Goal: Task Accomplishment & Management: Use online tool/utility

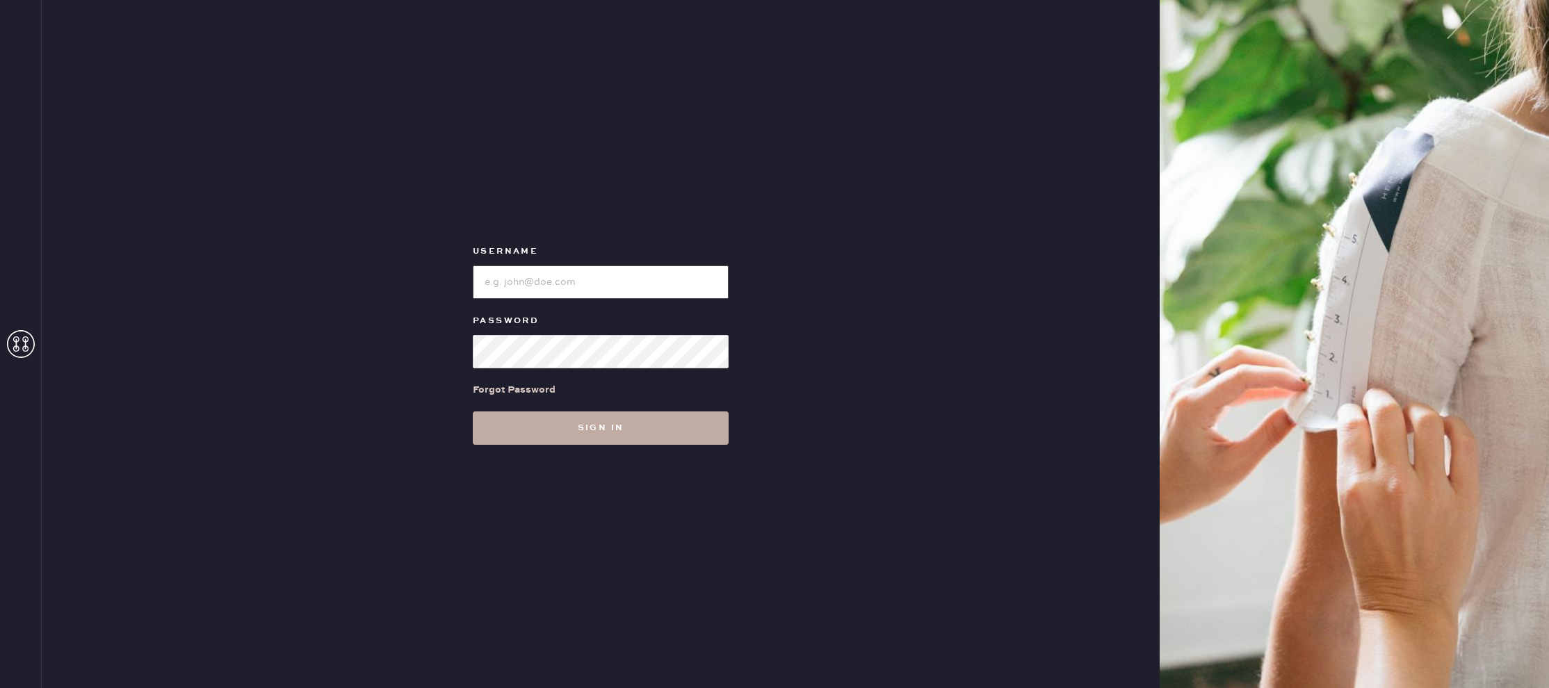
type input "reformationlajolla"
click at [579, 443] on button "Sign in" at bounding box center [601, 428] width 256 height 33
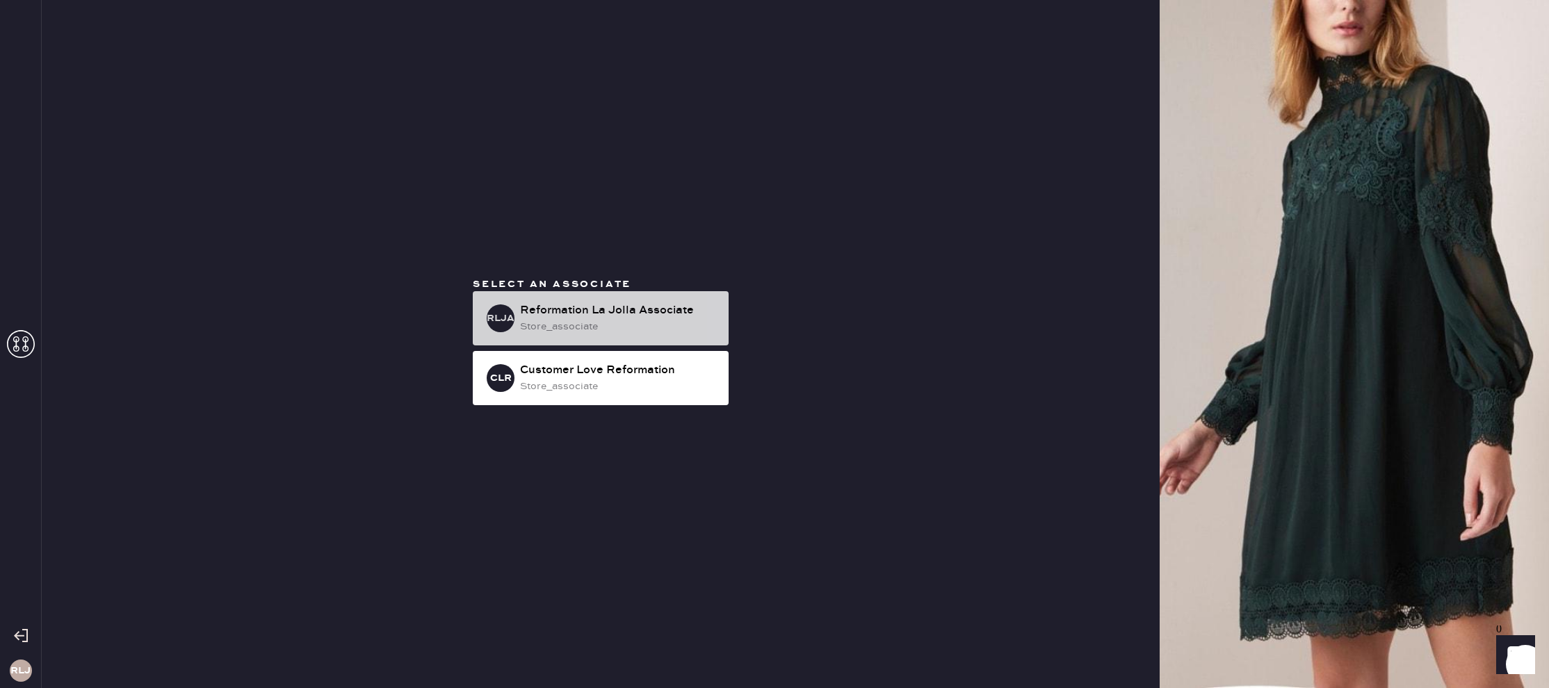
click at [589, 335] on div "RLJA Reformation La Jolla Associate store_associate" at bounding box center [601, 318] width 256 height 54
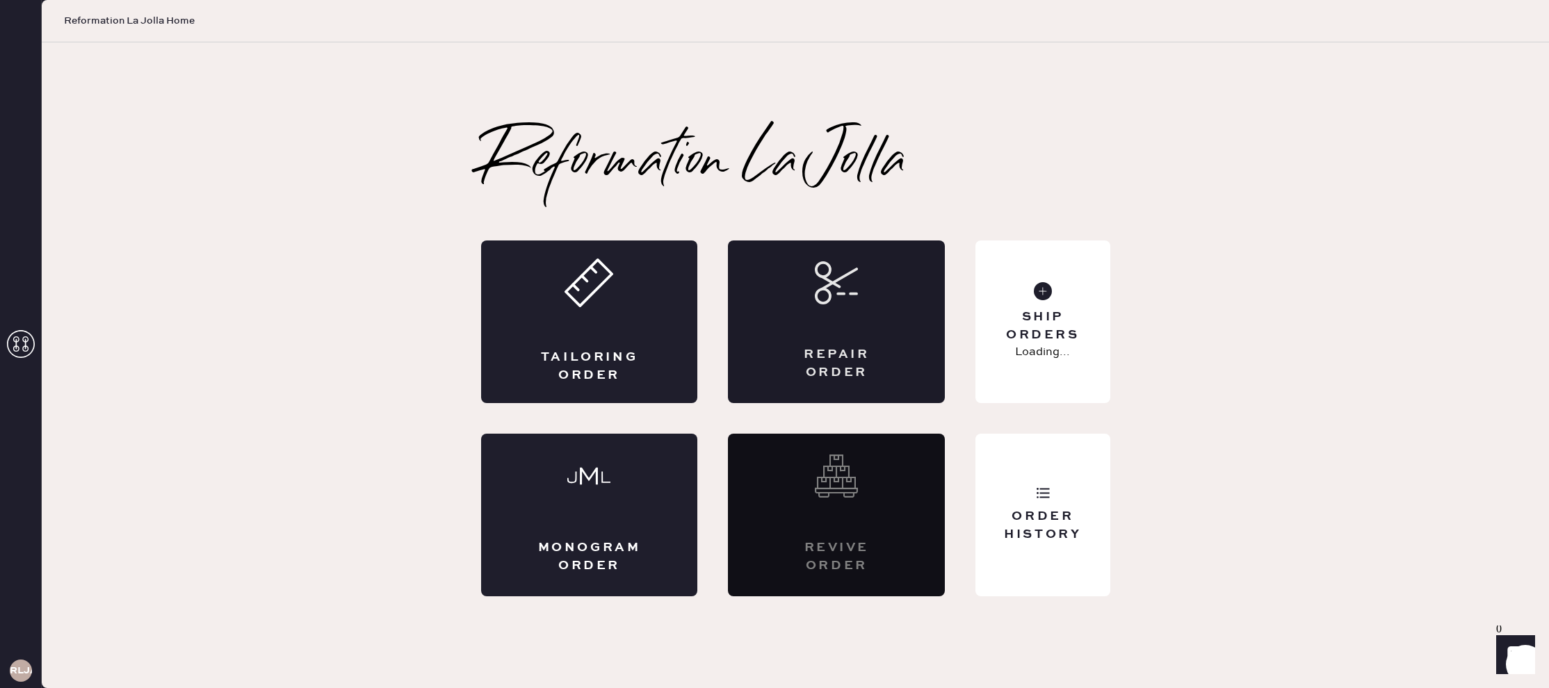
click at [810, 362] on div "Repair Order" at bounding box center [837, 363] width 106 height 35
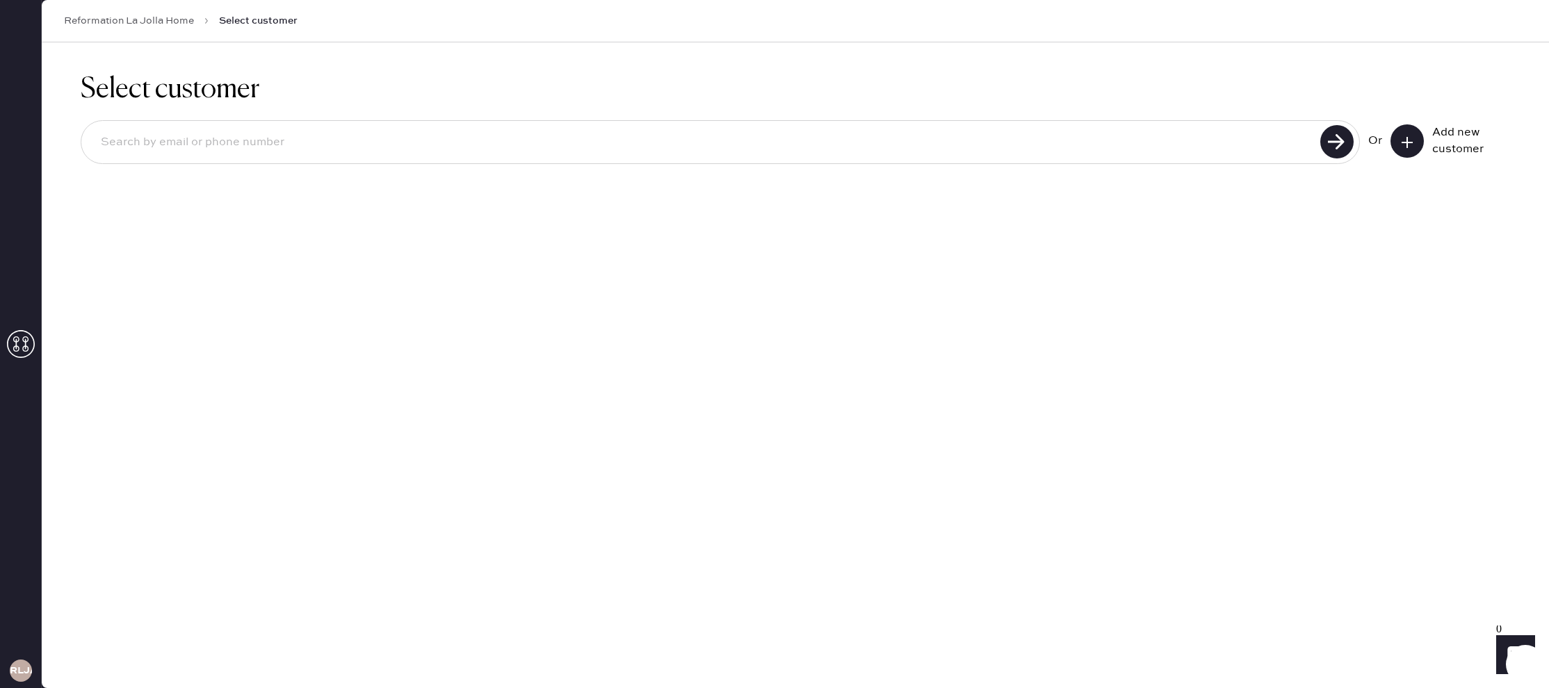
click at [1274, 139] on input at bounding box center [703, 143] width 1227 height 32
type input "6196904585"
click at [1346, 143] on use at bounding box center [1337, 141] width 33 height 33
click at [1415, 147] on button at bounding box center [1407, 140] width 33 height 33
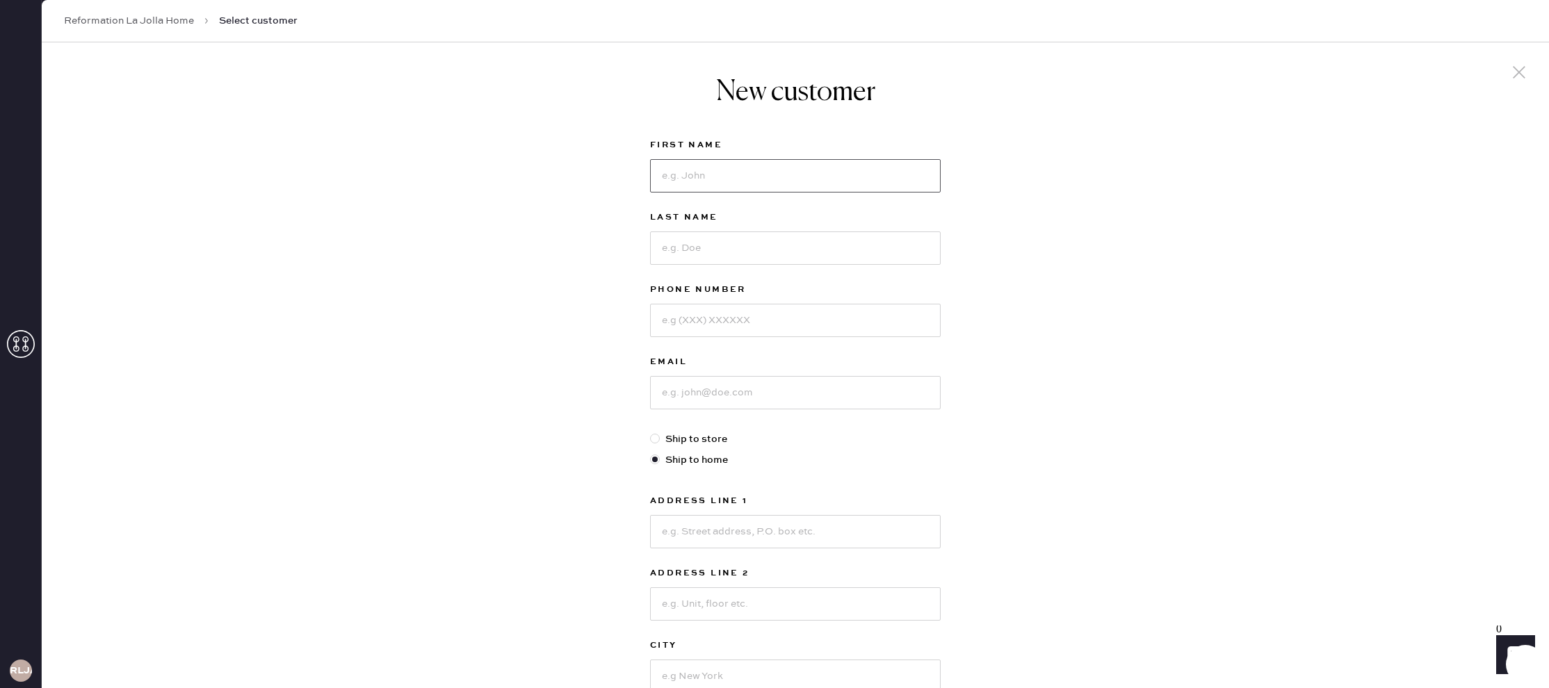
click at [719, 179] on input at bounding box center [795, 175] width 291 height 33
type input "[PERSON_NAME]"
click at [721, 266] on div "Last Name" at bounding box center [795, 245] width 291 height 72
click at [727, 252] on input at bounding box center [795, 248] width 291 height 33
type input "[GEOGRAPHIC_DATA]"
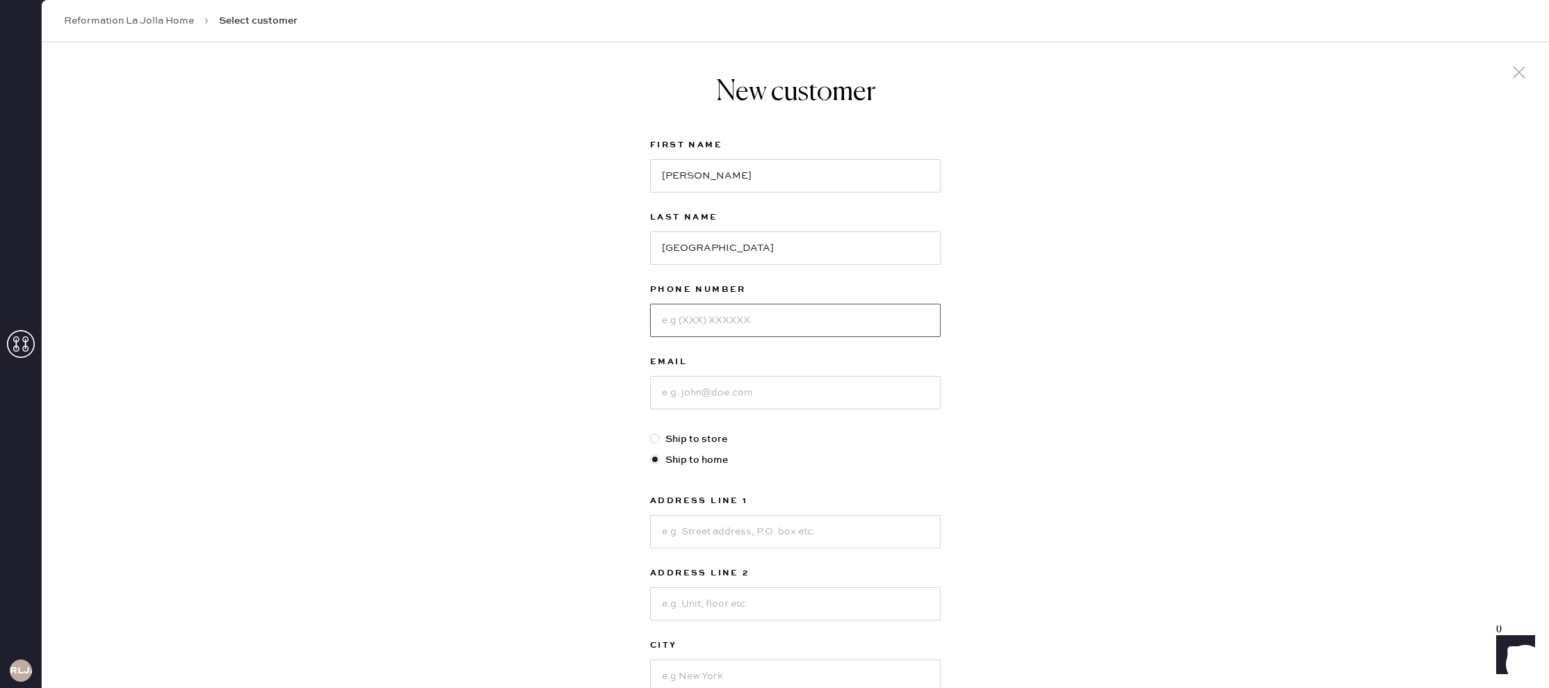
click at [683, 322] on input at bounding box center [795, 320] width 291 height 33
type input "6196904585"
click at [716, 403] on input at bounding box center [795, 391] width 291 height 33
type input "[EMAIL_ADDRESS][DOMAIN_NAME]"
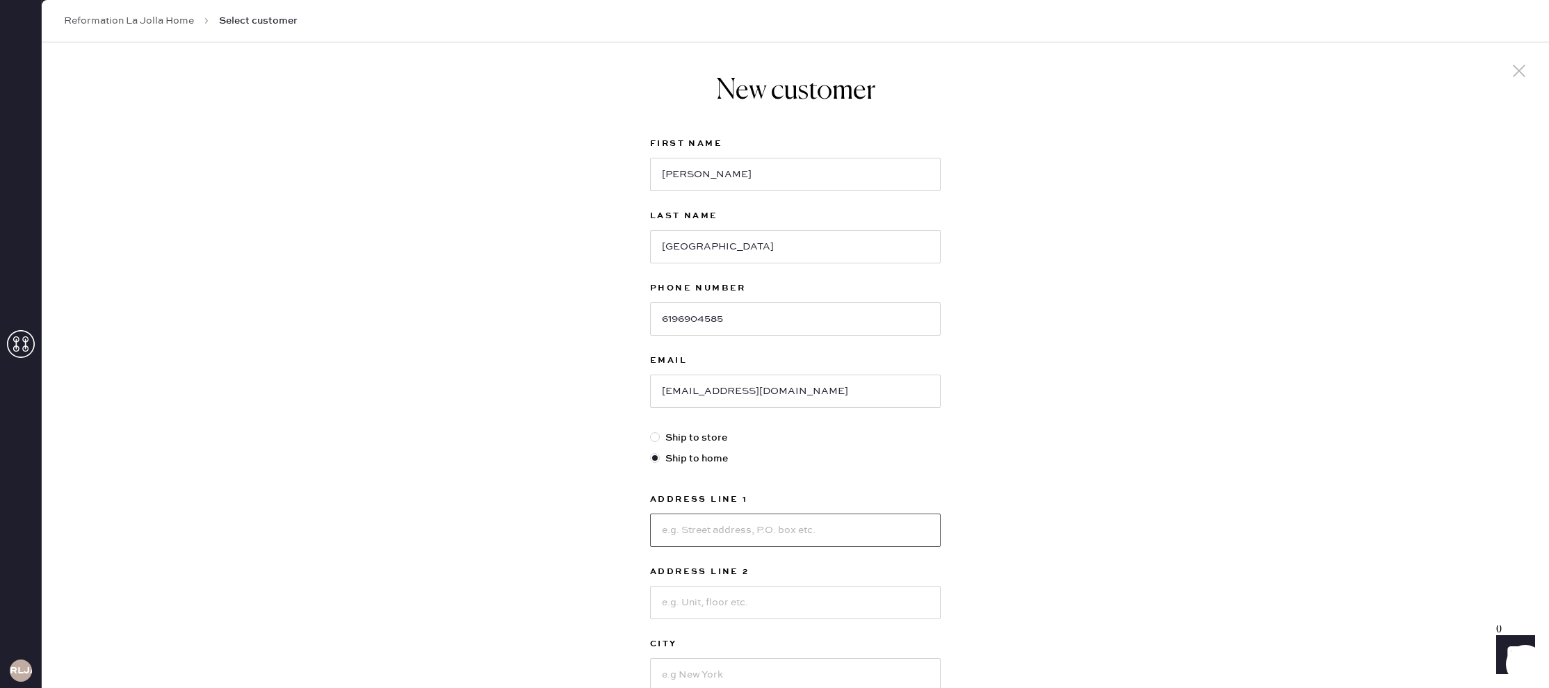
click at [716, 525] on input at bounding box center [795, 530] width 291 height 33
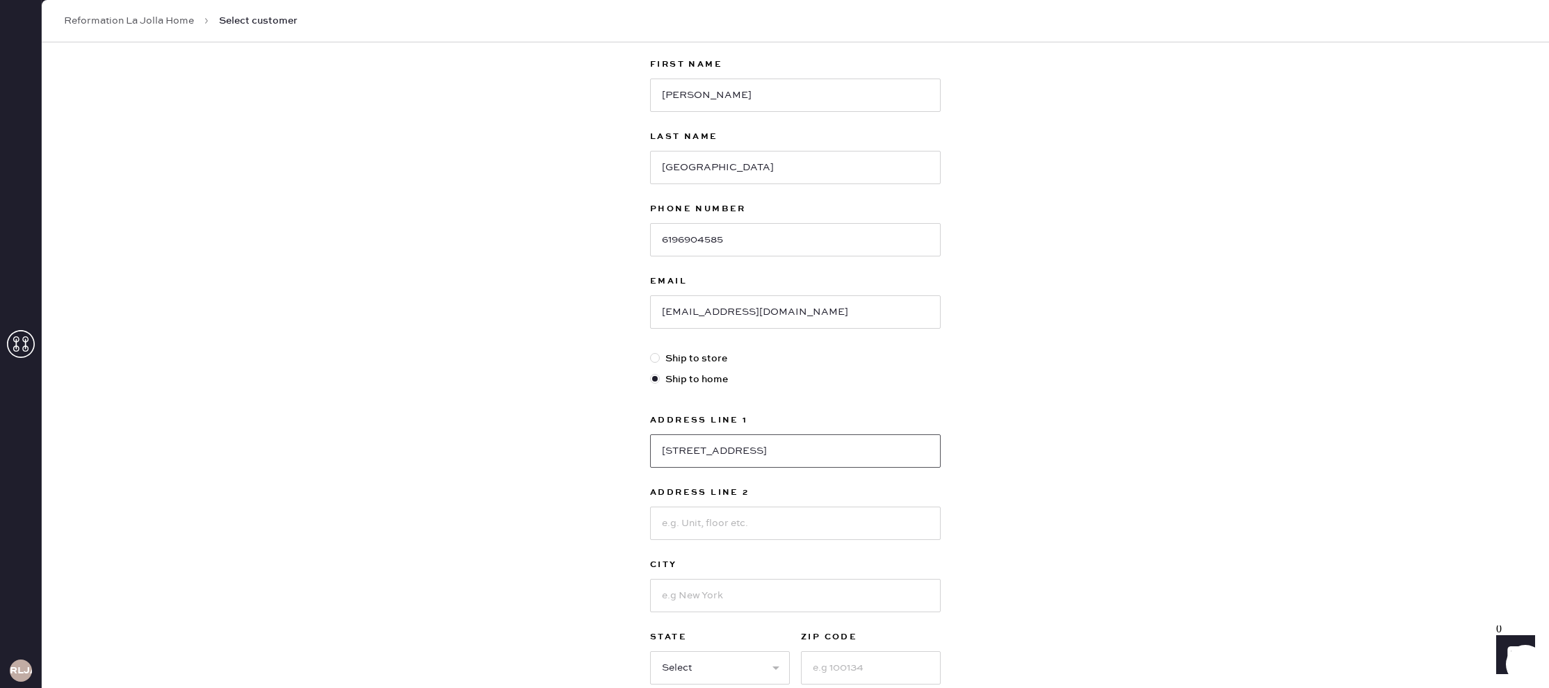
scroll to position [85, 0]
type input "[STREET_ADDRESS]"
click at [739, 520] on input at bounding box center [795, 519] width 291 height 33
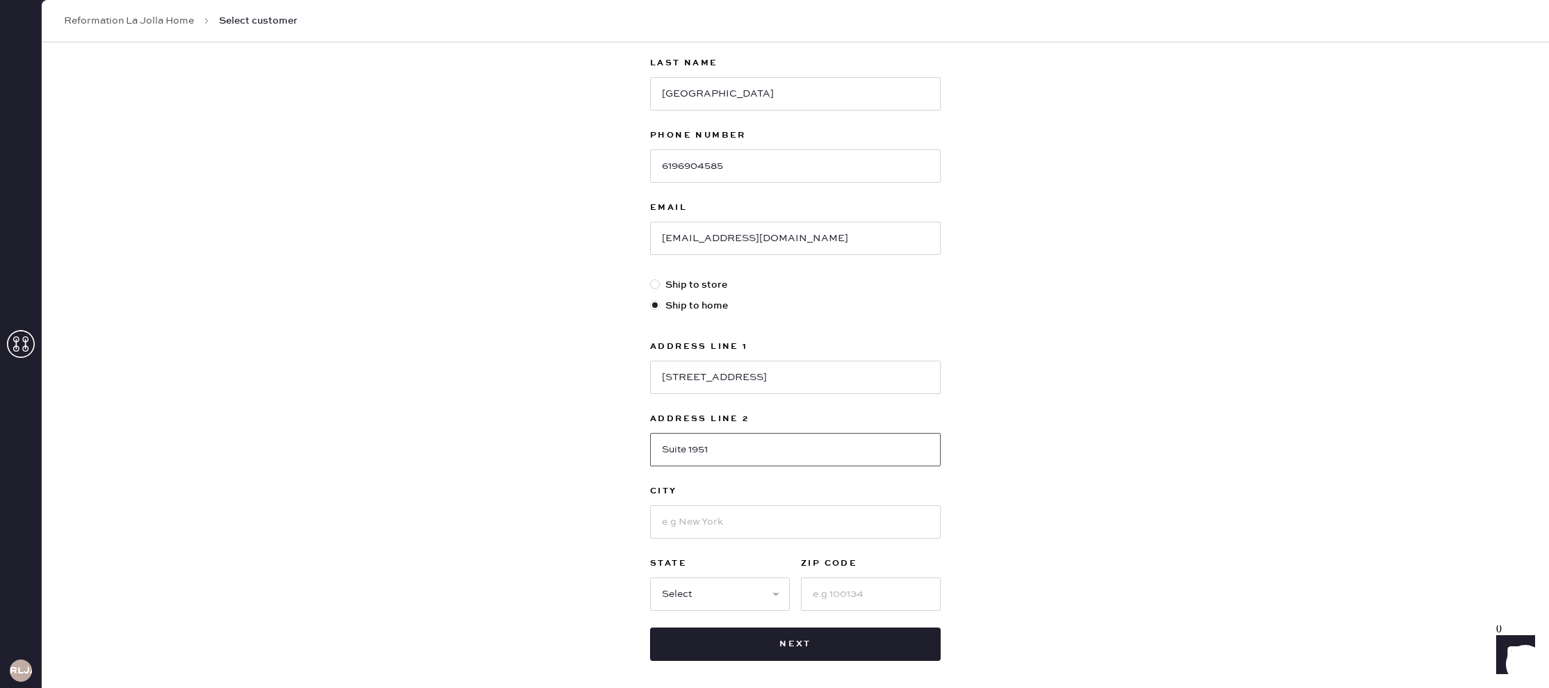
scroll to position [155, 0]
type input "Suite 1951"
click at [735, 533] on input at bounding box center [795, 521] width 291 height 33
type input "S"
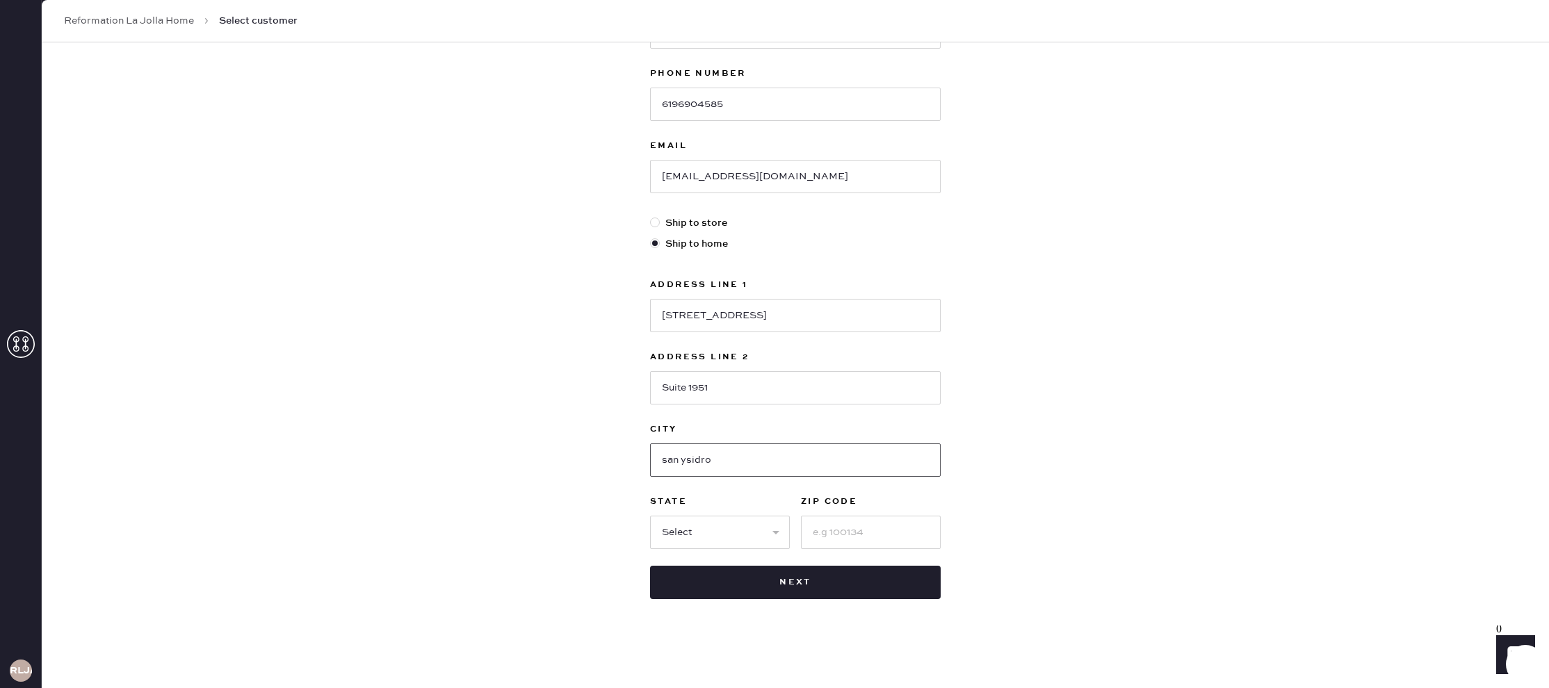
type input "san ysidro"
click at [696, 532] on select "Select AK AL AR AZ CA CO CT DC DE FL GA HI IA ID IL IN KS KY LA MA MD ME MI MN …" at bounding box center [720, 532] width 140 height 33
select select "CA"
click at [650, 516] on select "Select AK AL AR AZ CA CO CT DC DE FL GA HI IA ID IL IN KS KY LA MA MD ME MI MN …" at bounding box center [720, 532] width 140 height 33
click at [850, 537] on input at bounding box center [871, 532] width 140 height 33
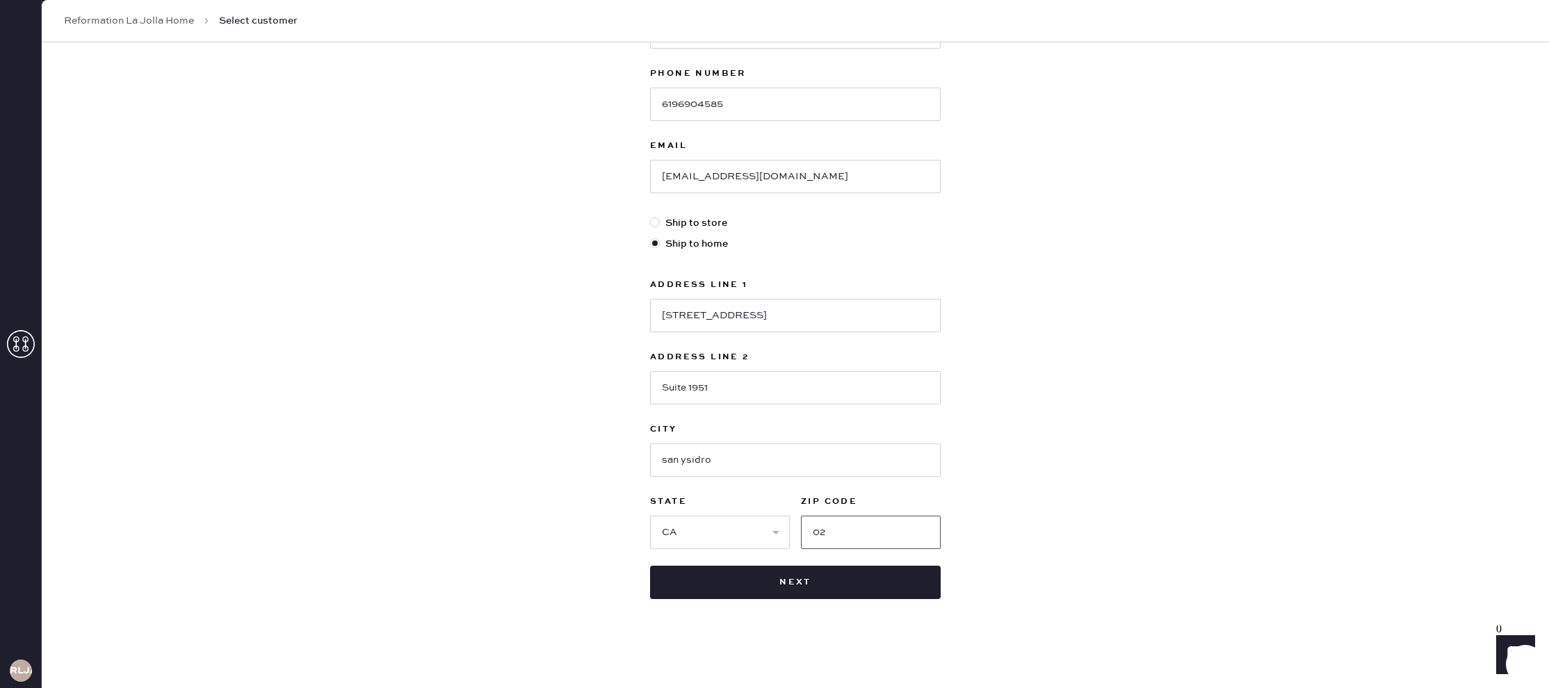
type input "0"
type input "92173"
click at [840, 575] on button "Next" at bounding box center [795, 582] width 291 height 33
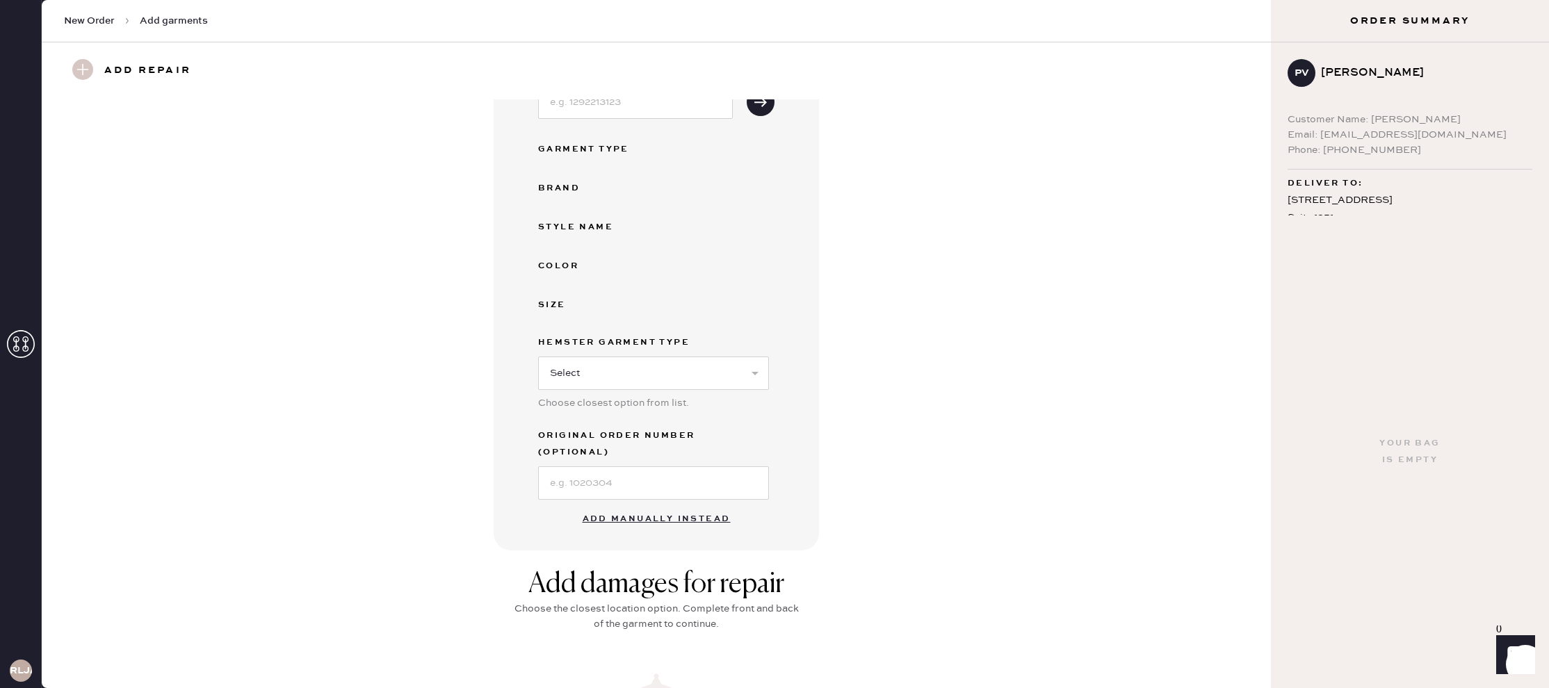
scroll to position [117, 0]
click at [692, 506] on button "Add manually instead" at bounding box center [656, 520] width 165 height 28
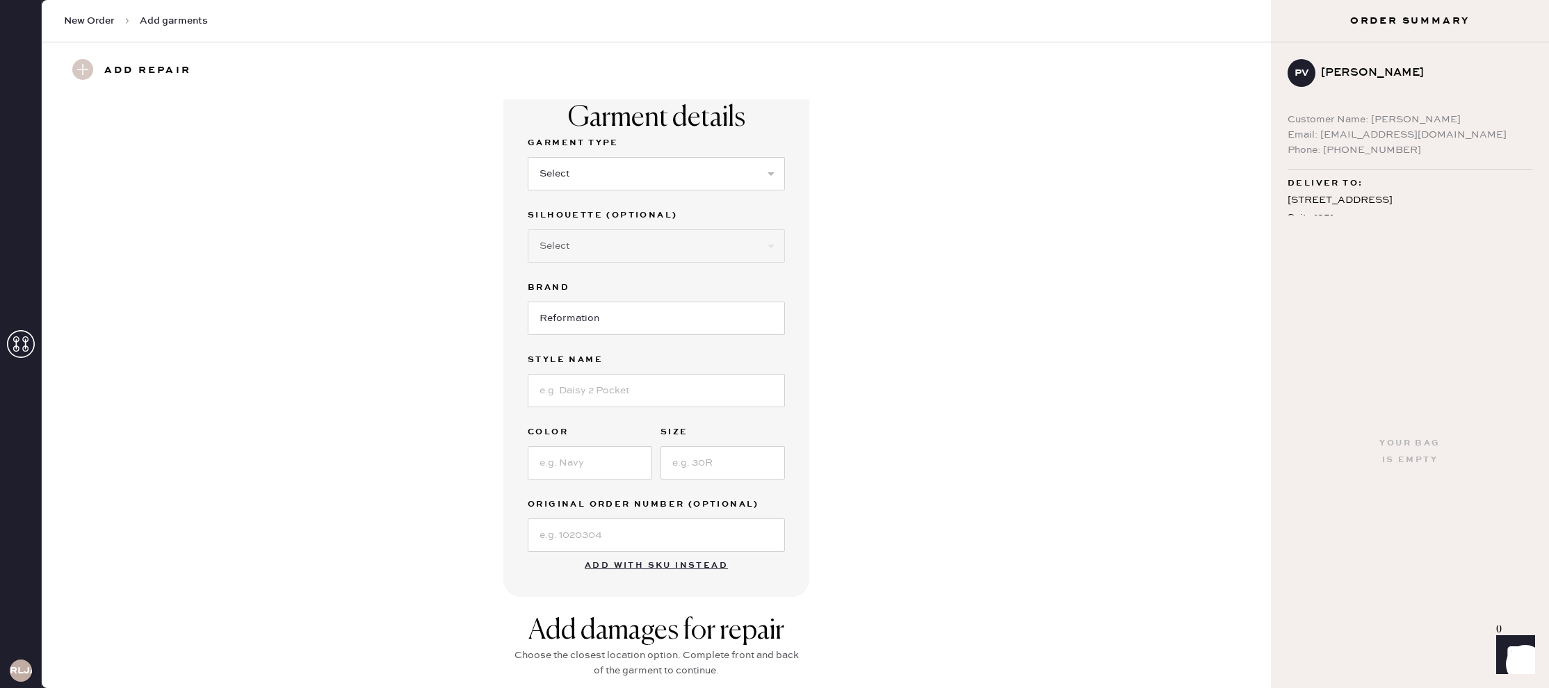
scroll to position [0, 0]
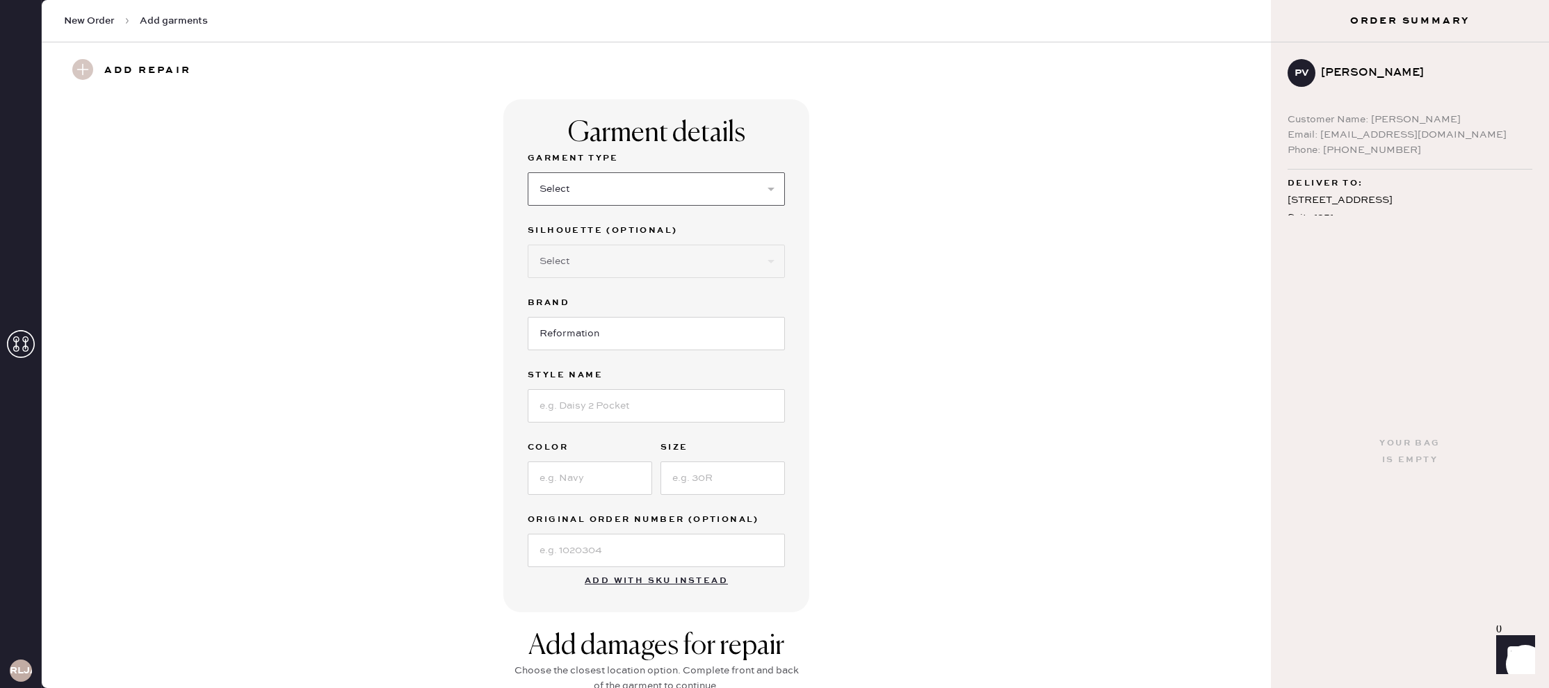
click at [658, 184] on select "Select Basic Skirt Jeans Leggings Pants Shorts Basic Sleeved Dress Basic Sleeve…" at bounding box center [656, 188] width 257 height 33
select select "6"
click at [528, 172] on select "Select Basic Skirt Jeans Leggings Pants Shorts Basic Sleeved Dress Basic Sleeve…" at bounding box center [656, 188] width 257 height 33
click at [642, 256] on select "Select Maxi Dress Midi Dress Mini Dress Other" at bounding box center [656, 261] width 257 height 33
select select "38"
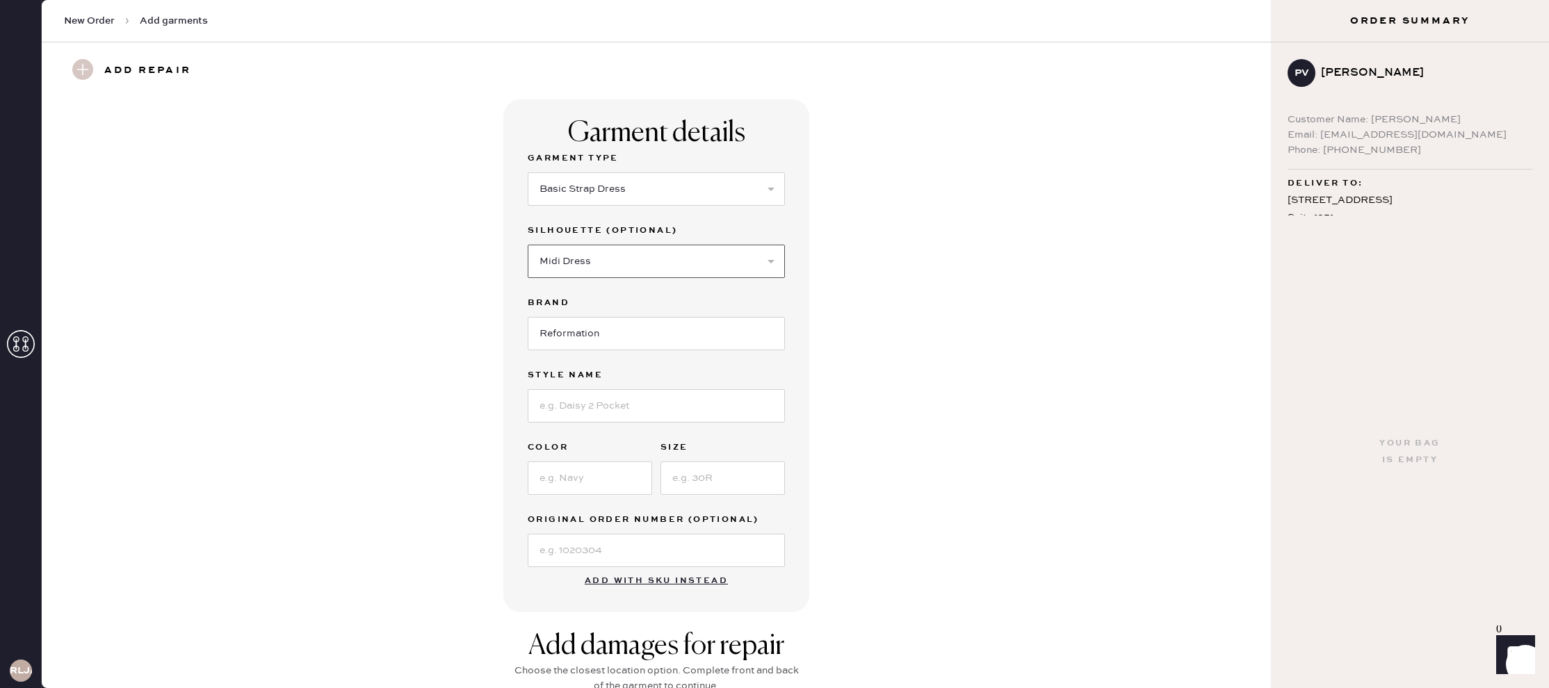
click at [528, 245] on select "Select Maxi Dress Midi Dress Mini Dress Other" at bounding box center [656, 261] width 257 height 33
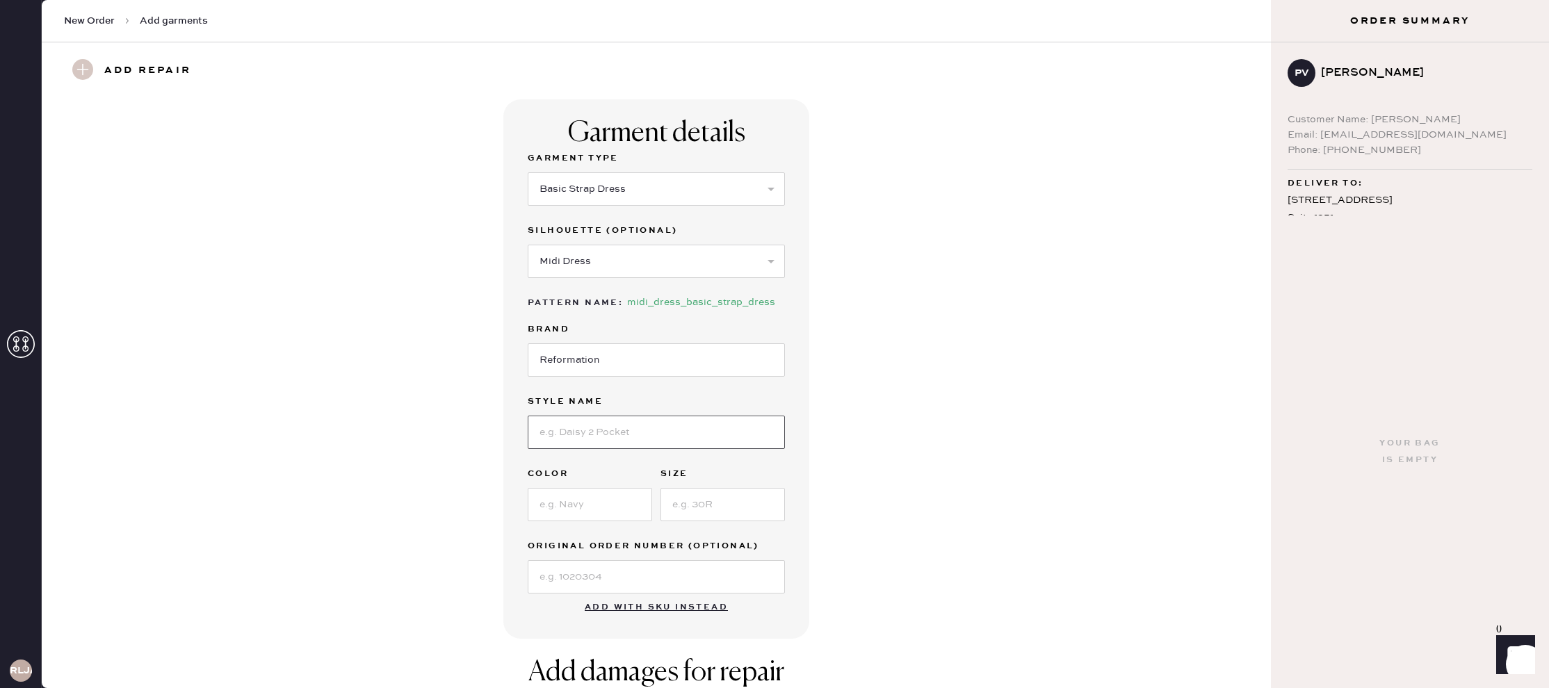
click at [636, 433] on input at bounding box center [656, 432] width 257 height 33
type input "Lela"
click at [566, 499] on input at bounding box center [590, 504] width 124 height 33
type input "Seafoam"
click at [679, 509] on input at bounding box center [723, 504] width 124 height 33
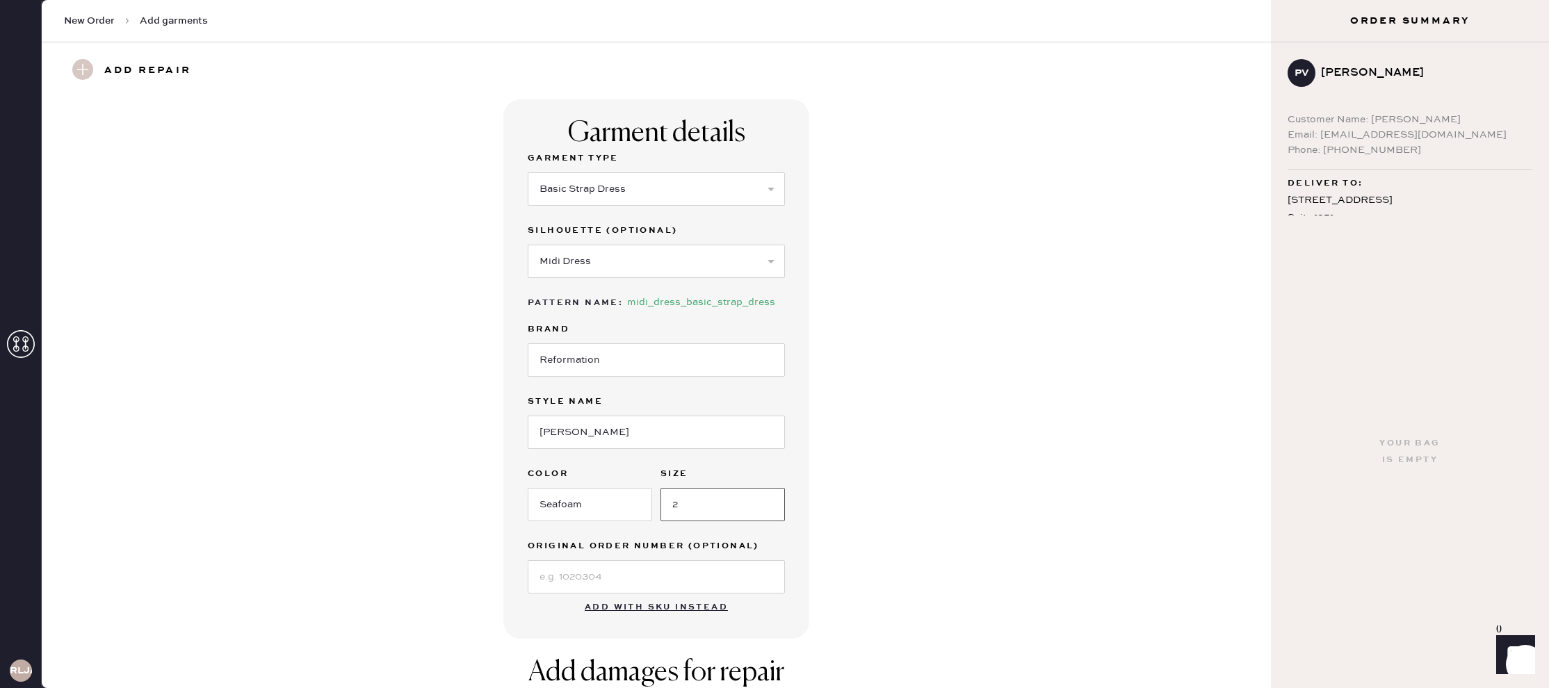
type input "2"
click at [608, 570] on input at bounding box center [656, 577] width 257 height 33
click at [816, 529] on div "Garment details Garment Type Select Basic Skirt Jeans Leggings Pants Shorts Bas…" at bounding box center [656, 369] width 1179 height 540
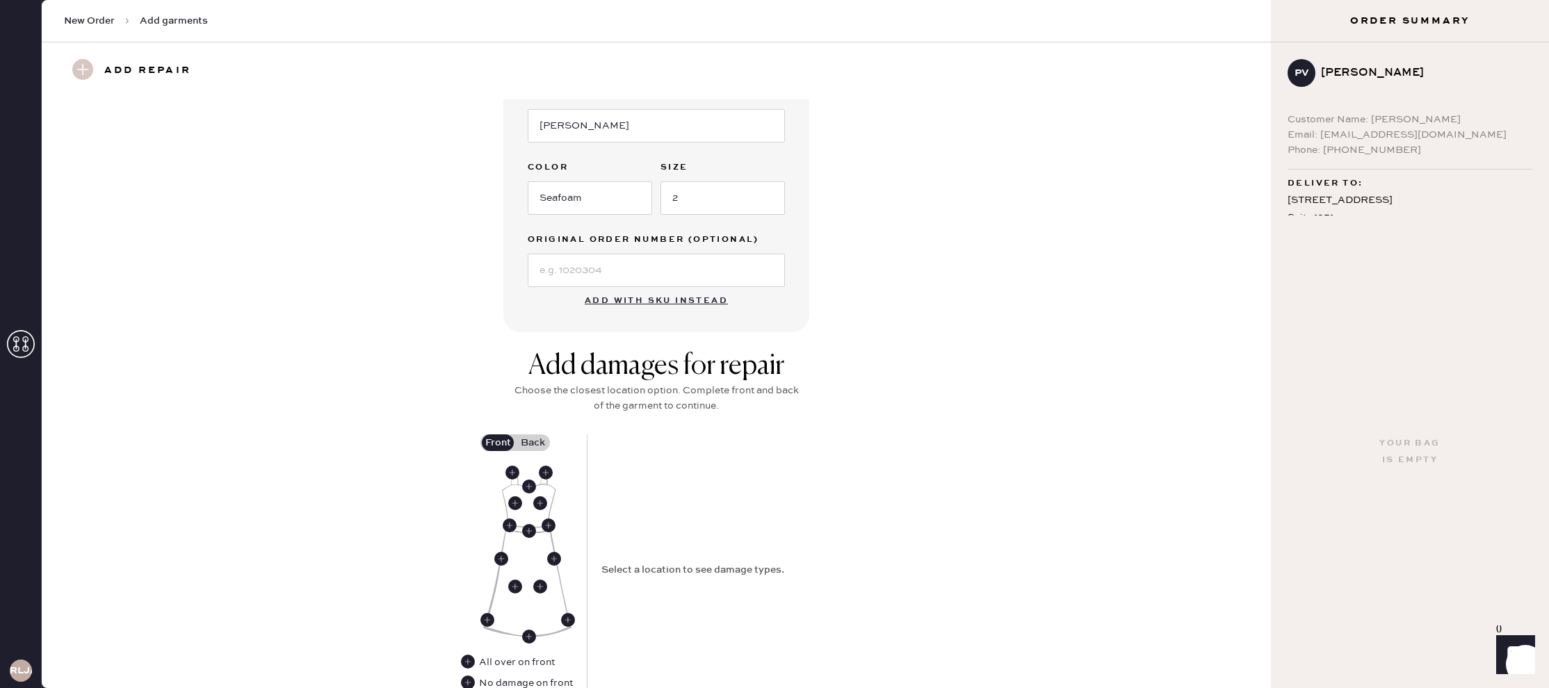
scroll to position [304, 0]
click at [518, 508] on use at bounding box center [515, 506] width 14 height 14
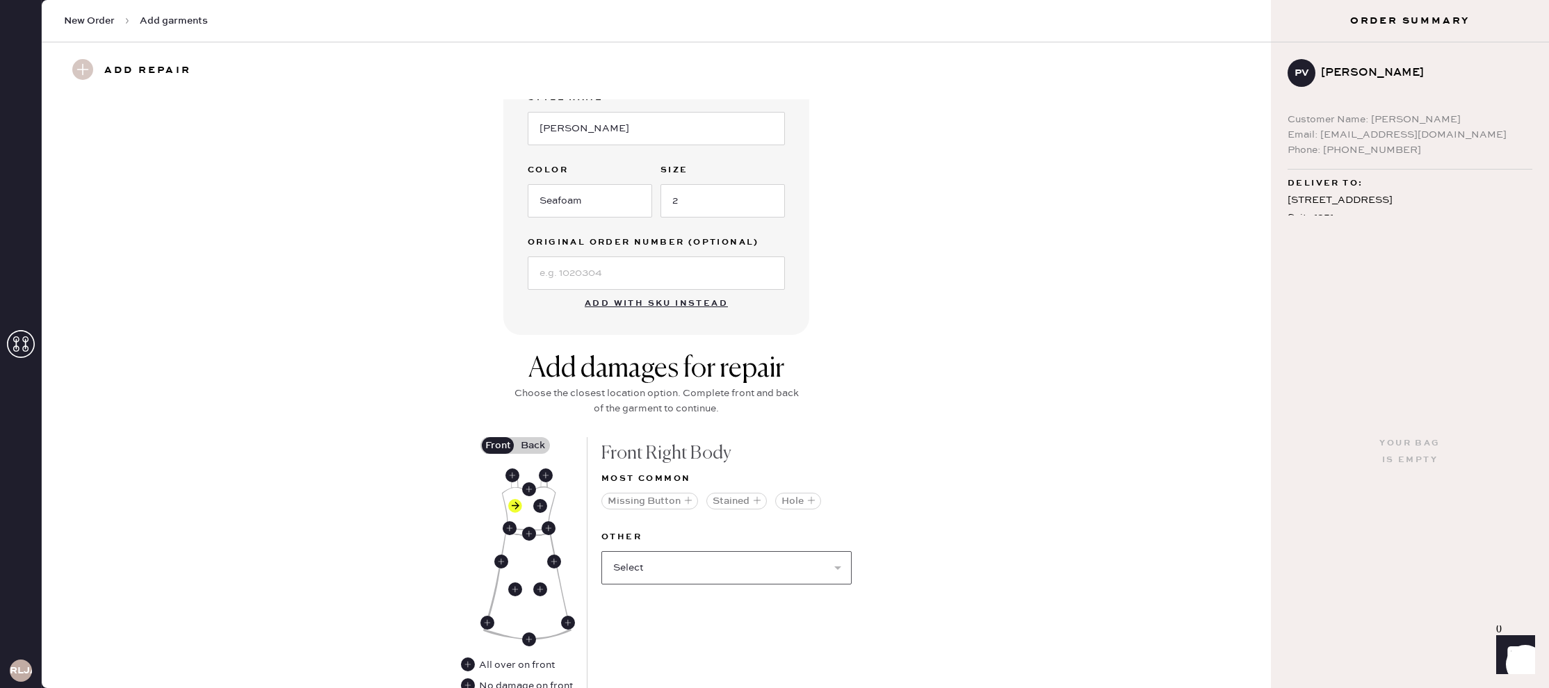
click at [743, 570] on select "Select Broken / Ripped Hem Broken Beads Broken Belt Loop Broken Button Broken C…" at bounding box center [727, 567] width 250 height 33
click at [797, 496] on button "Hole" at bounding box center [798, 501] width 46 height 17
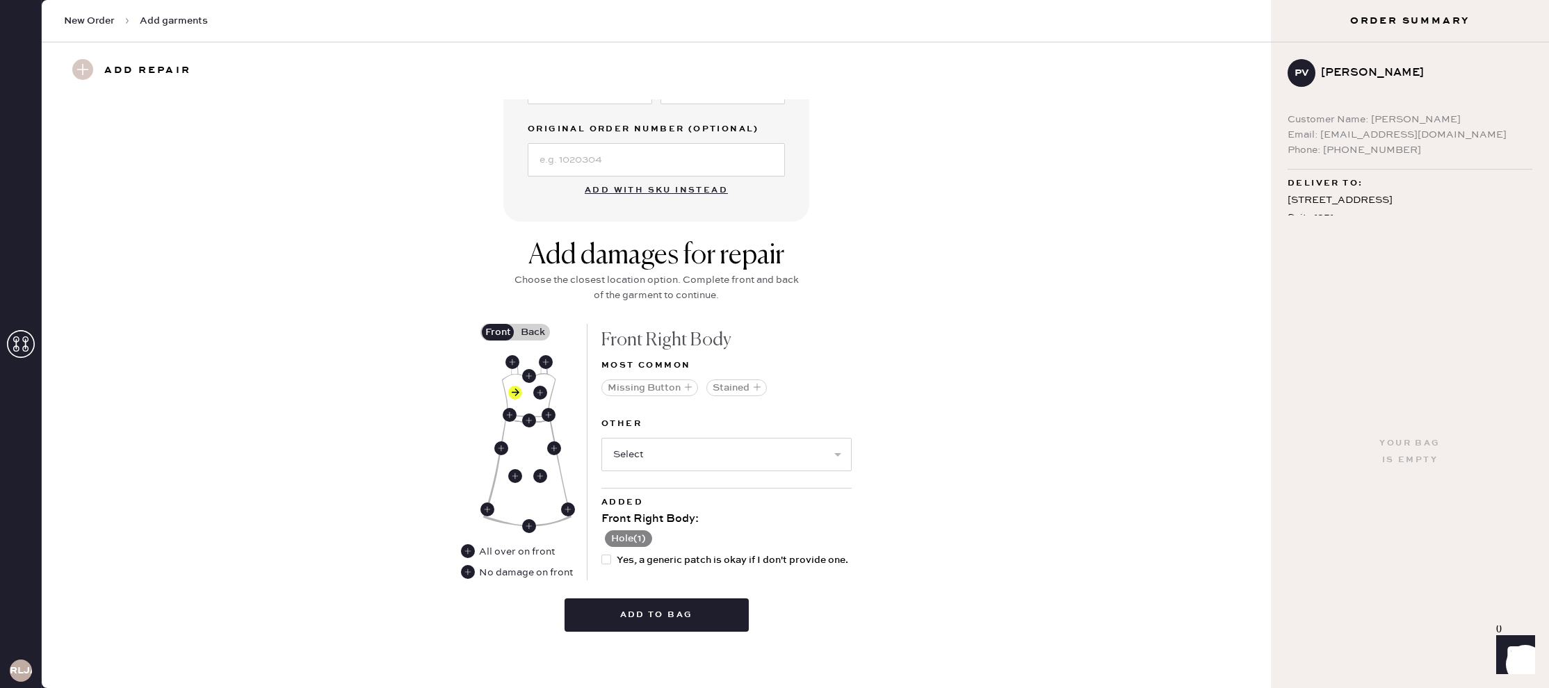
scroll to position [421, 0]
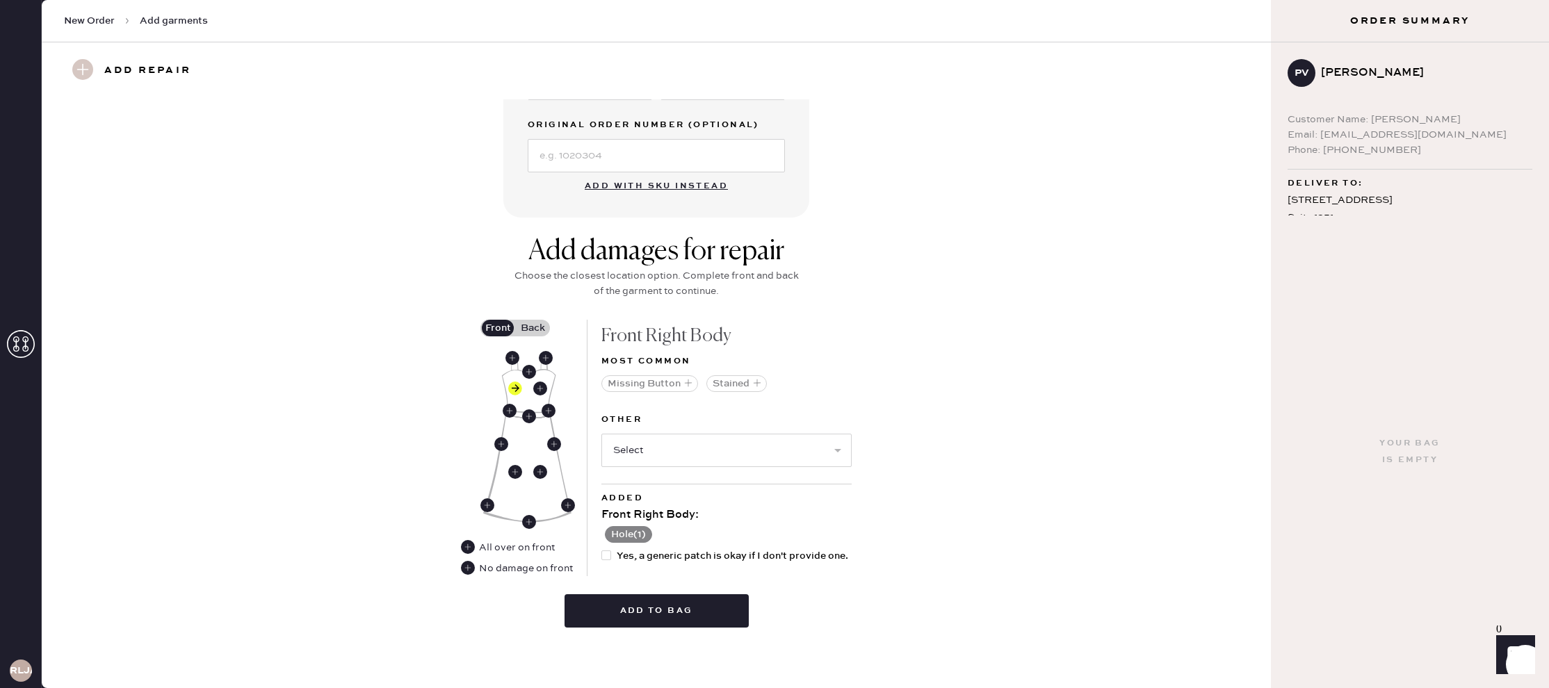
click at [682, 557] on span "Yes, a generic patch is okay if I don't provide one." at bounding box center [733, 556] width 232 height 15
click at [602, 549] on input "Yes, a generic patch is okay if I don't provide one." at bounding box center [602, 549] width 1 height 1
checkbox input "true"
click at [525, 376] on use at bounding box center [529, 372] width 14 height 14
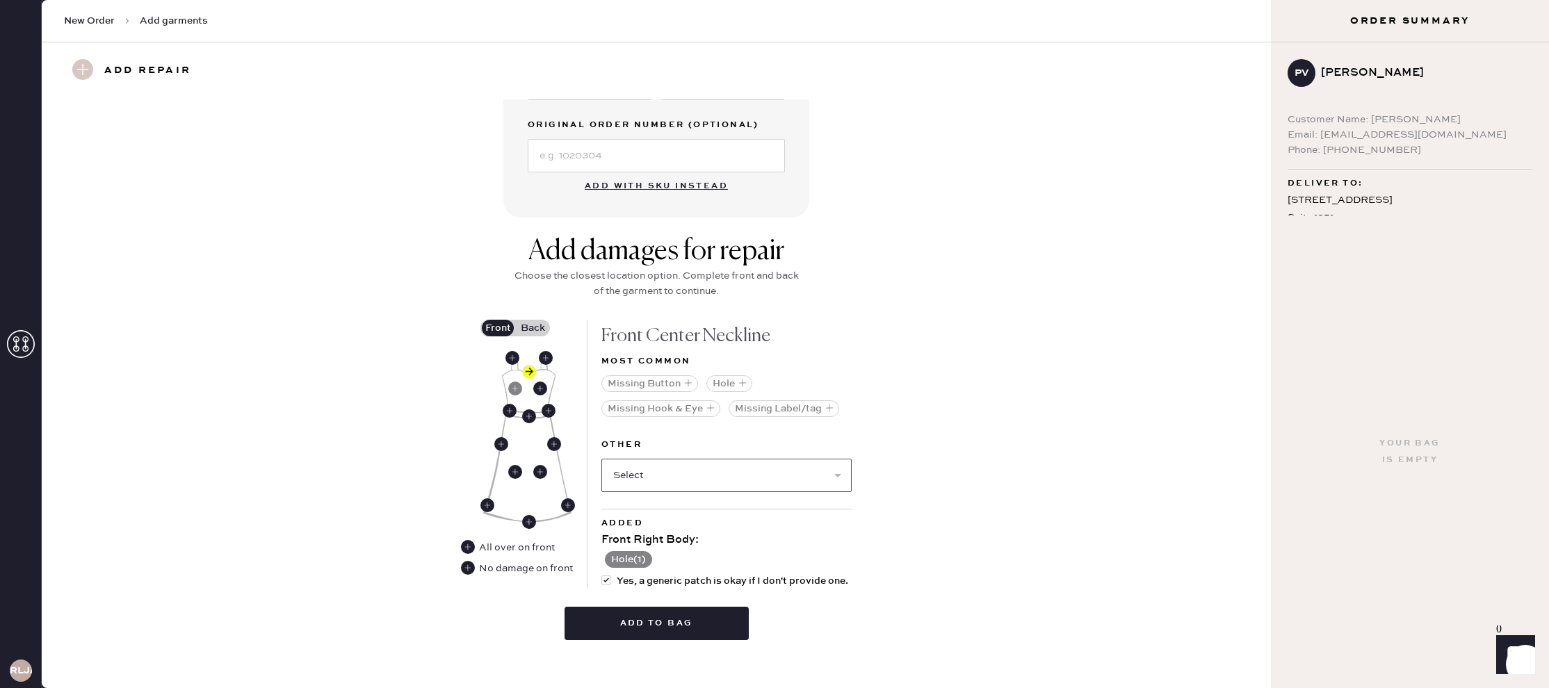
click at [727, 474] on select "Select Broken / Ripped Hem Broken Beads Broken Belt Loop Broken Button Broken C…" at bounding box center [727, 475] width 250 height 33
select select "2040"
click at [602, 459] on select "Select Broken / Ripped Hem Broken Beads Broken Belt Loop Broken Button Broken C…" at bounding box center [727, 475] width 250 height 33
select select
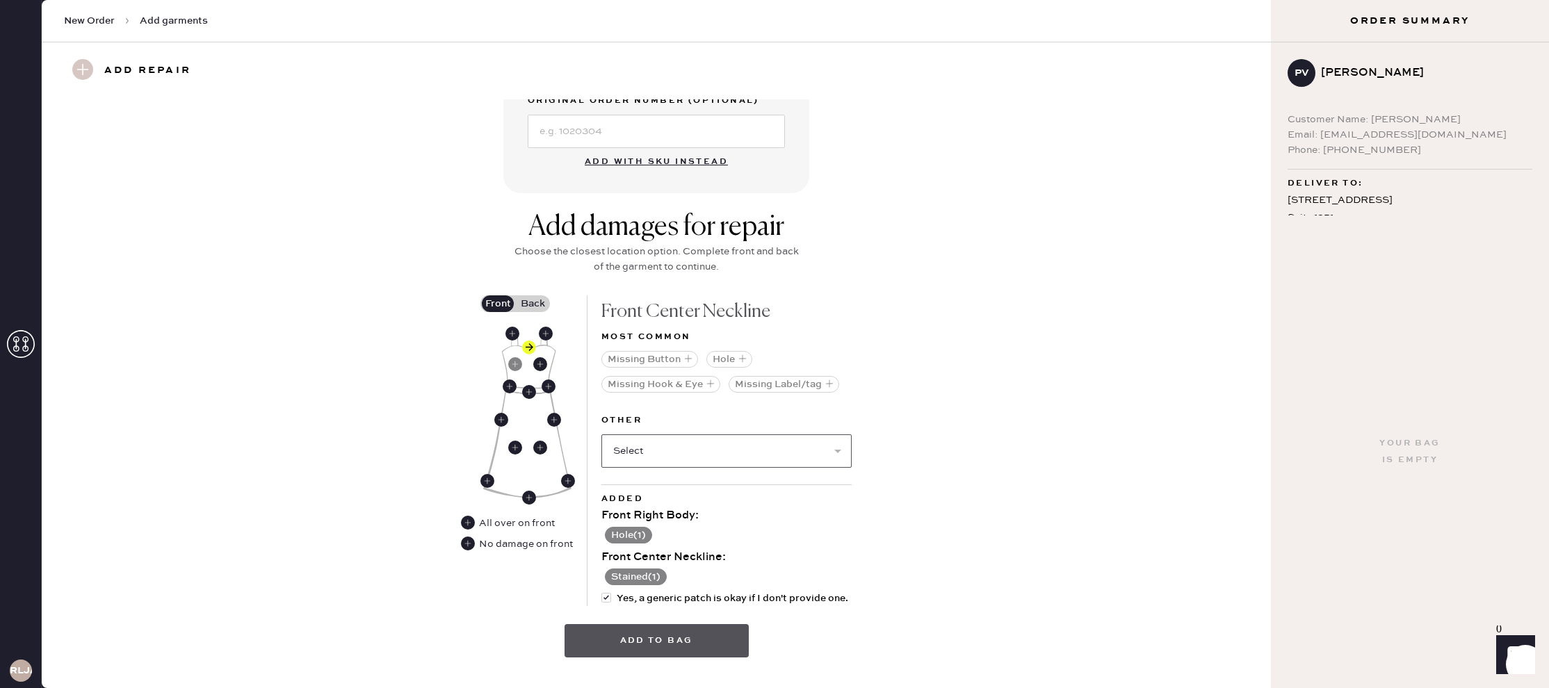
scroll to position [443, 0]
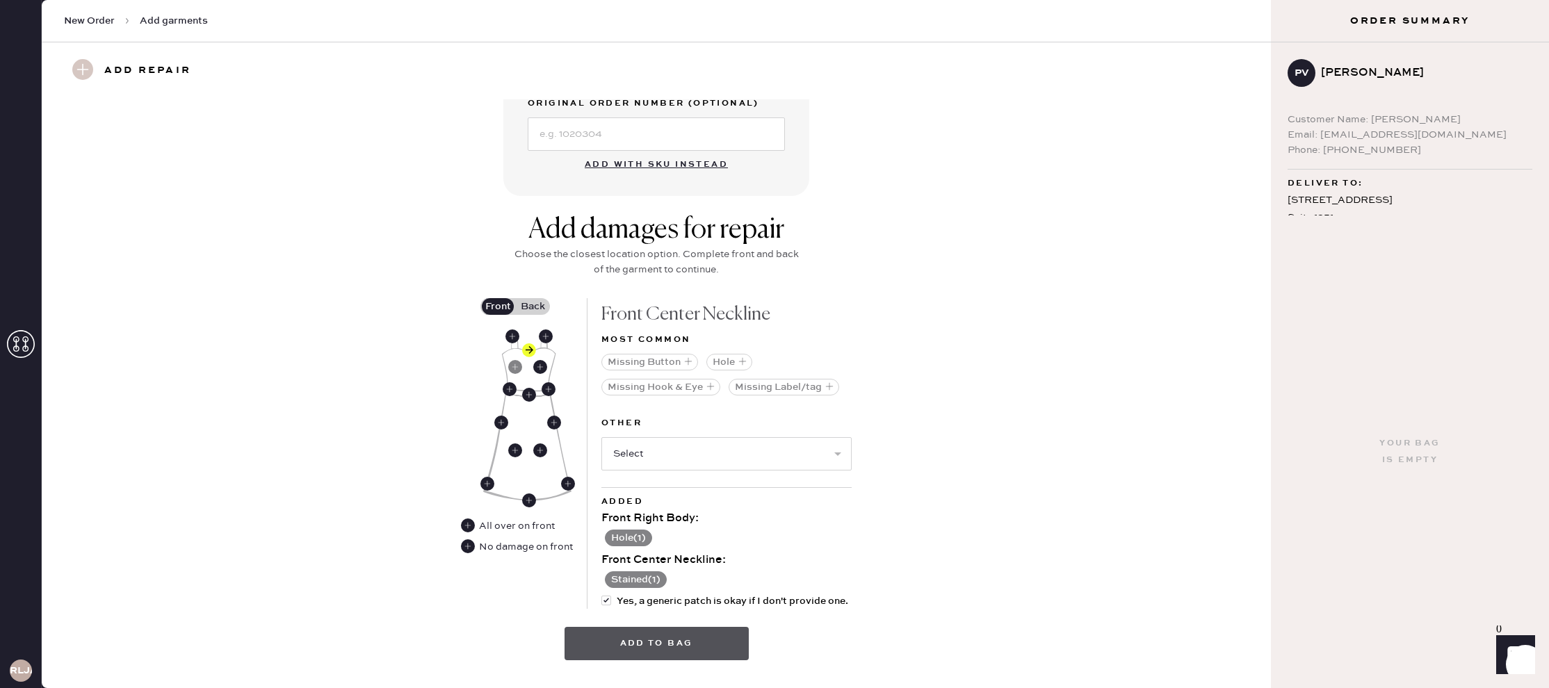
click at [659, 644] on button "Add to bag" at bounding box center [657, 643] width 184 height 33
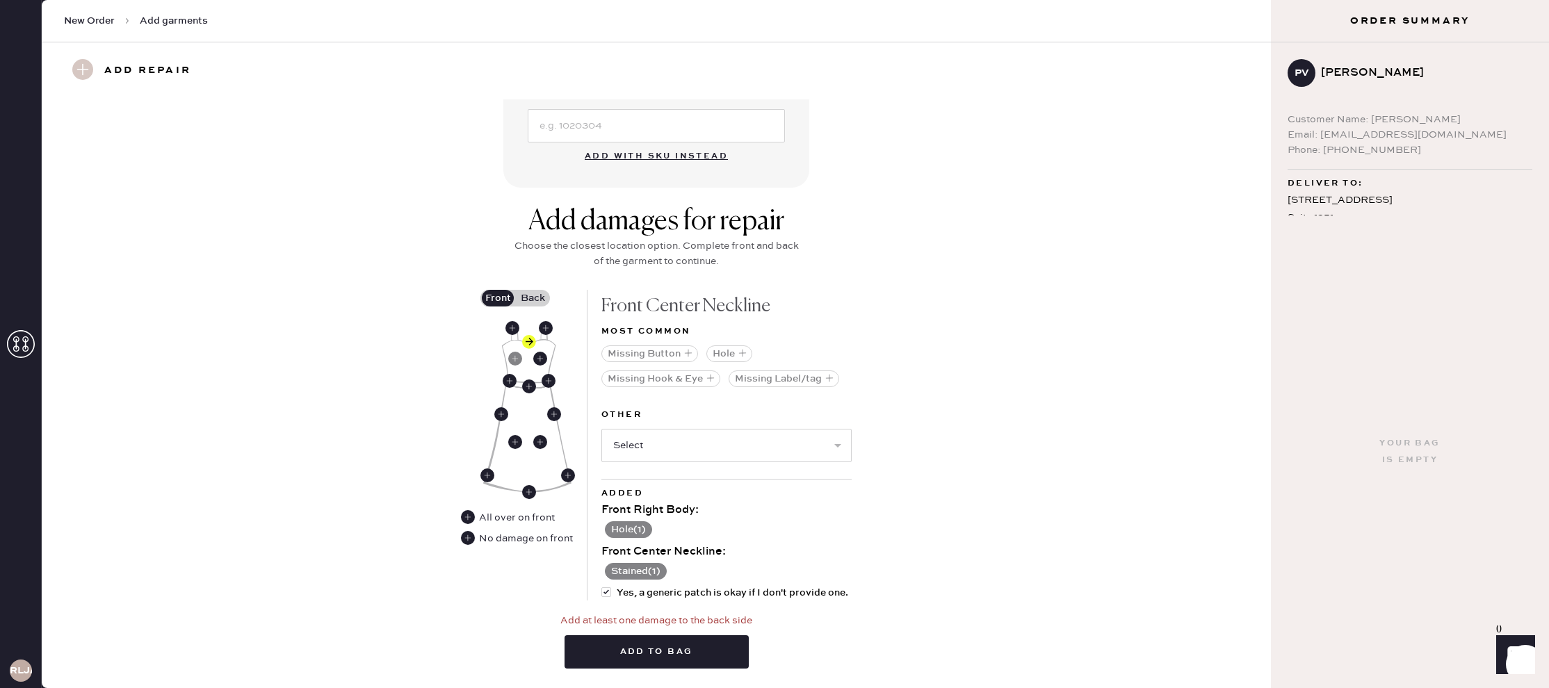
scroll to position [451, 0]
click at [530, 296] on label "Back" at bounding box center [532, 299] width 35 height 17
click at [533, 299] on input "Back" at bounding box center [533, 299] width 0 height 0
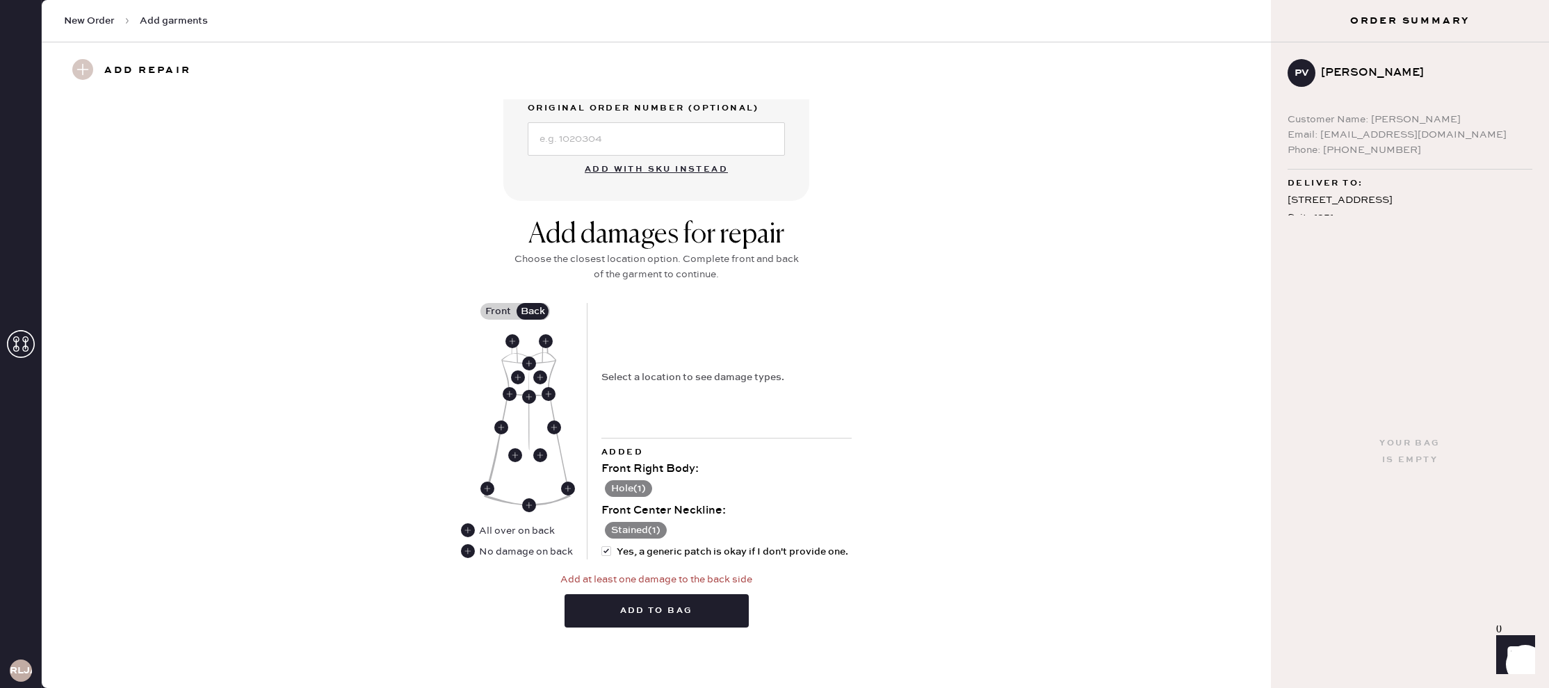
click at [540, 552] on div "No damage on back" at bounding box center [526, 552] width 94 height 15
click at [468, 553] on use at bounding box center [468, 552] width 14 height 14
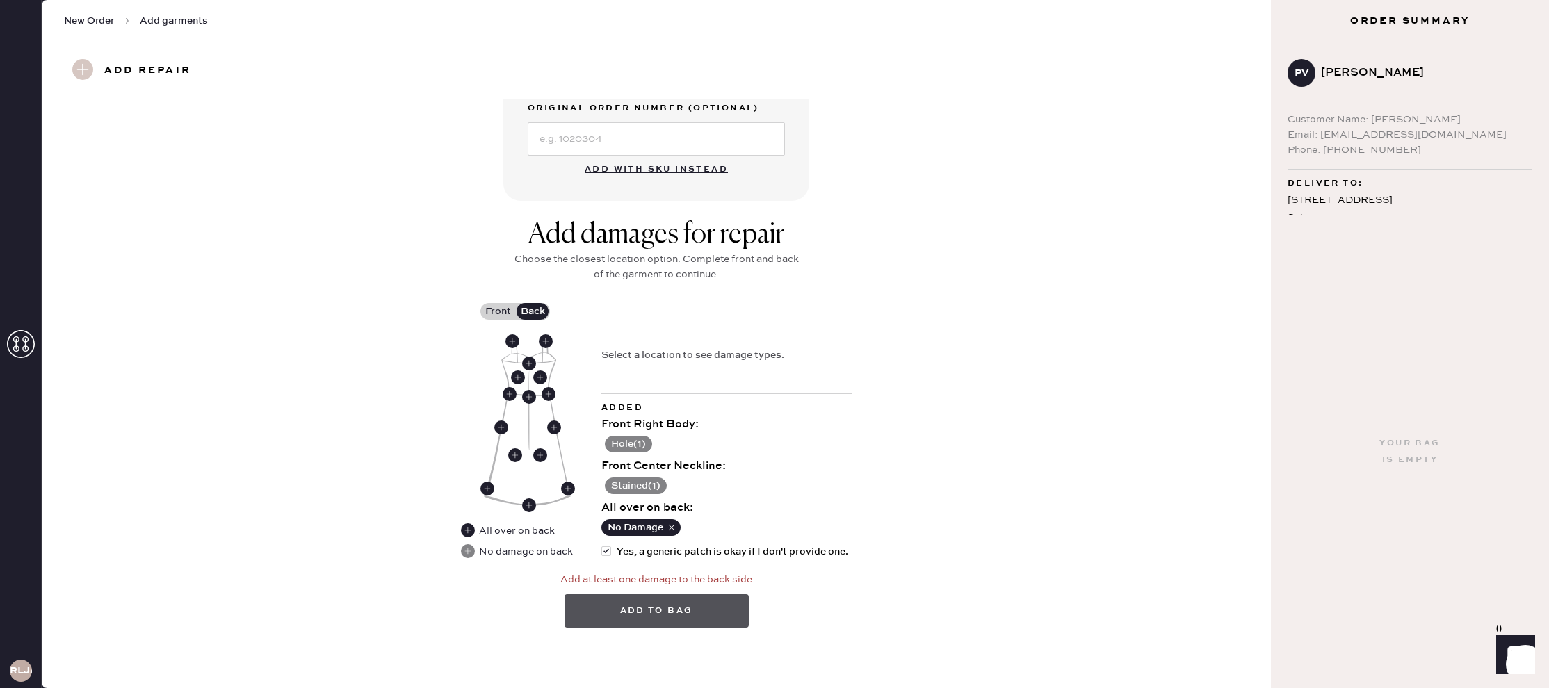
click at [618, 613] on button "Add to bag" at bounding box center [657, 611] width 184 height 33
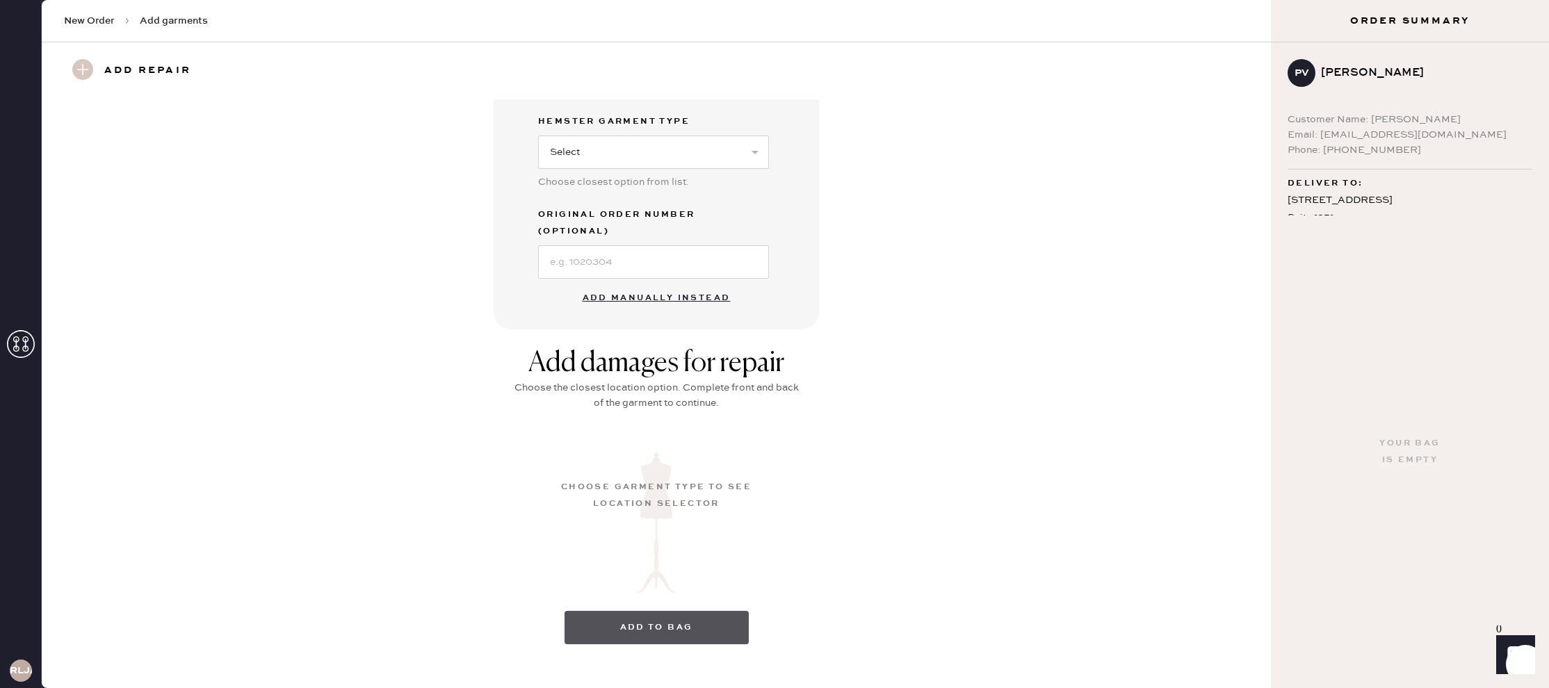
scroll to position [0, 0]
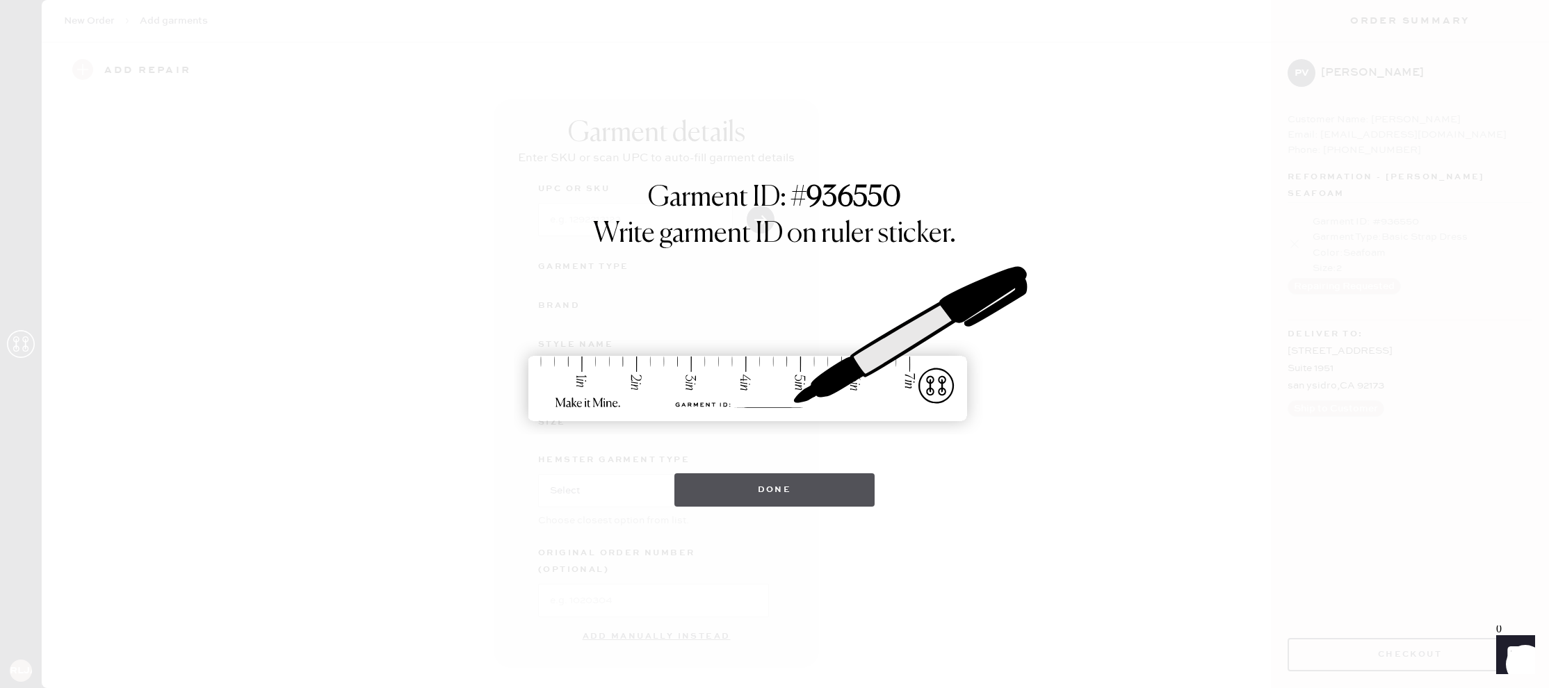
click at [823, 497] on button "Done" at bounding box center [775, 490] width 201 height 33
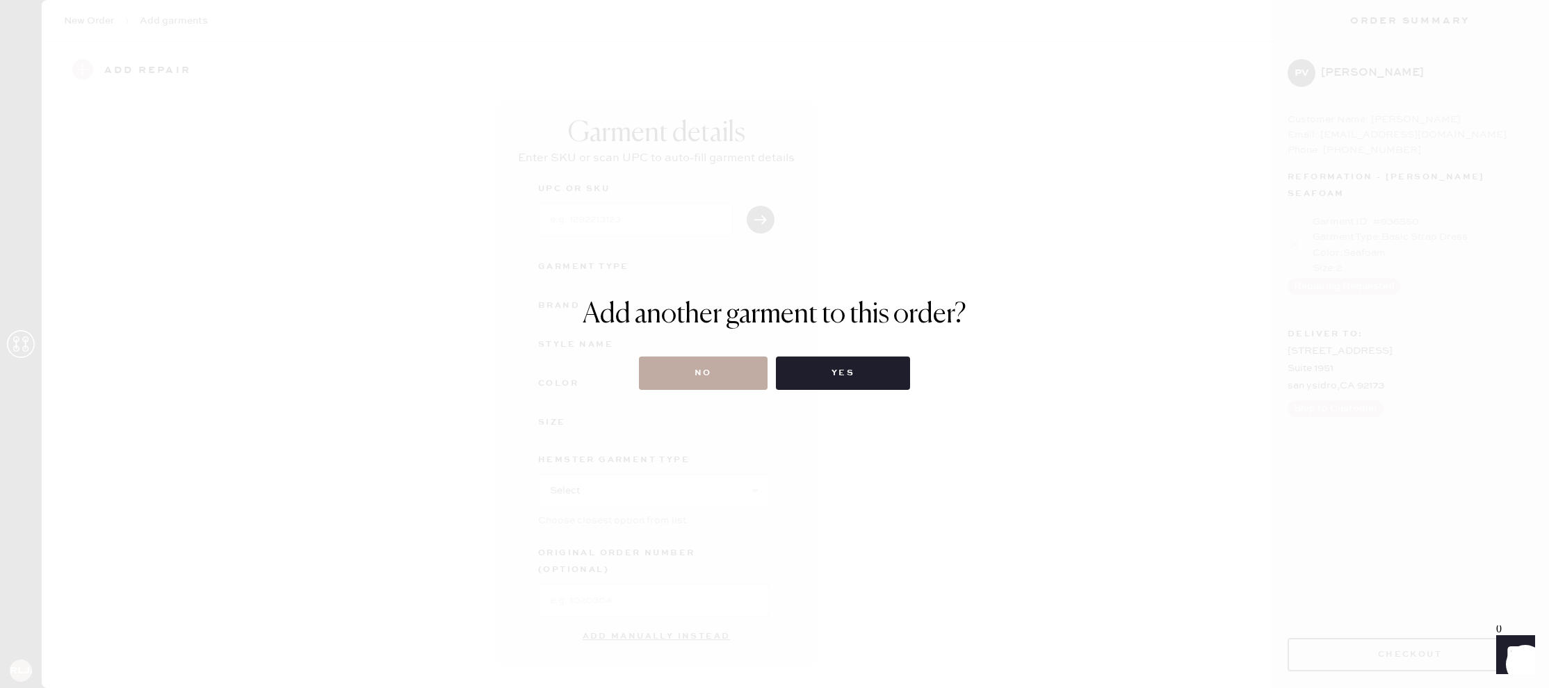
click at [695, 376] on button "No" at bounding box center [703, 373] width 129 height 33
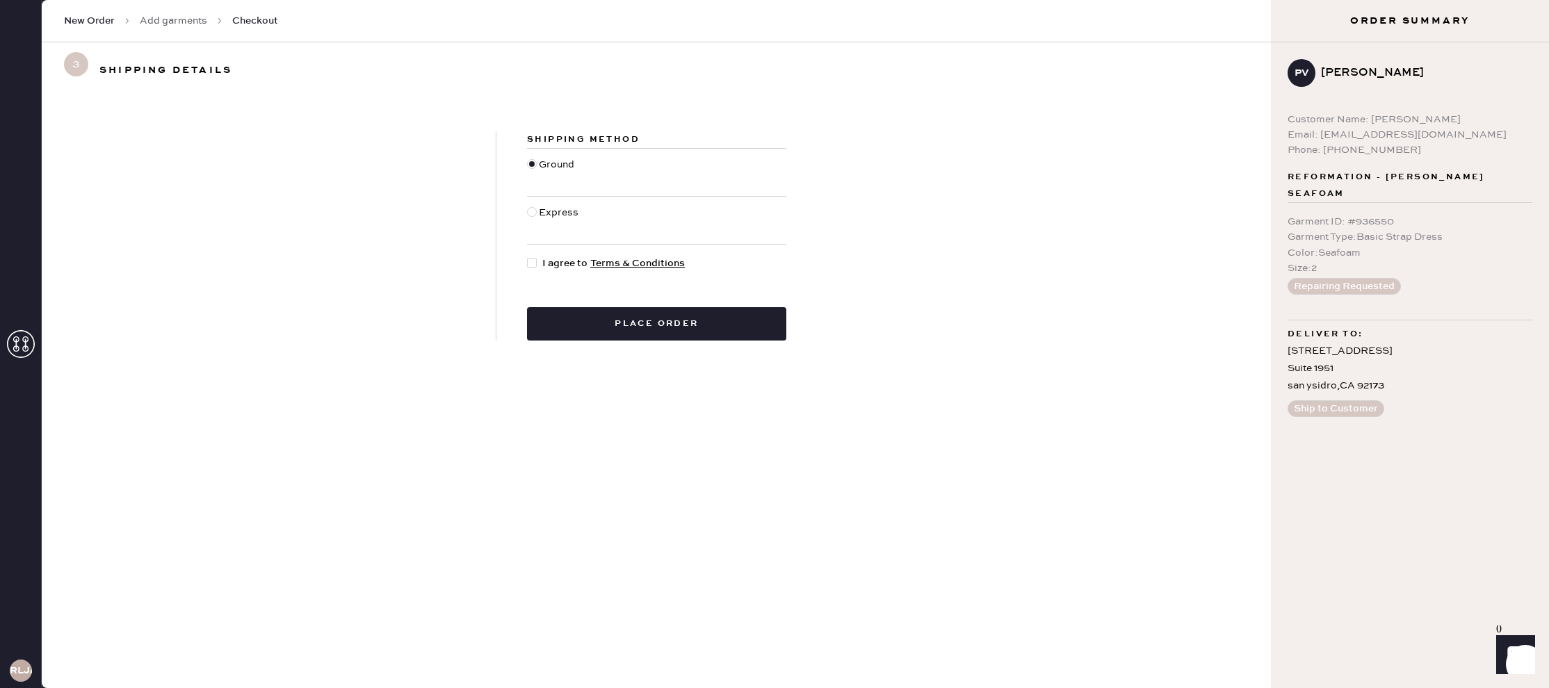
click at [533, 265] on div at bounding box center [532, 263] width 10 height 10
click at [528, 257] on input "I agree to Terms & Conditions" at bounding box center [527, 256] width 1 height 1
checkbox input "true"
click at [592, 332] on button "Place order" at bounding box center [656, 323] width 259 height 33
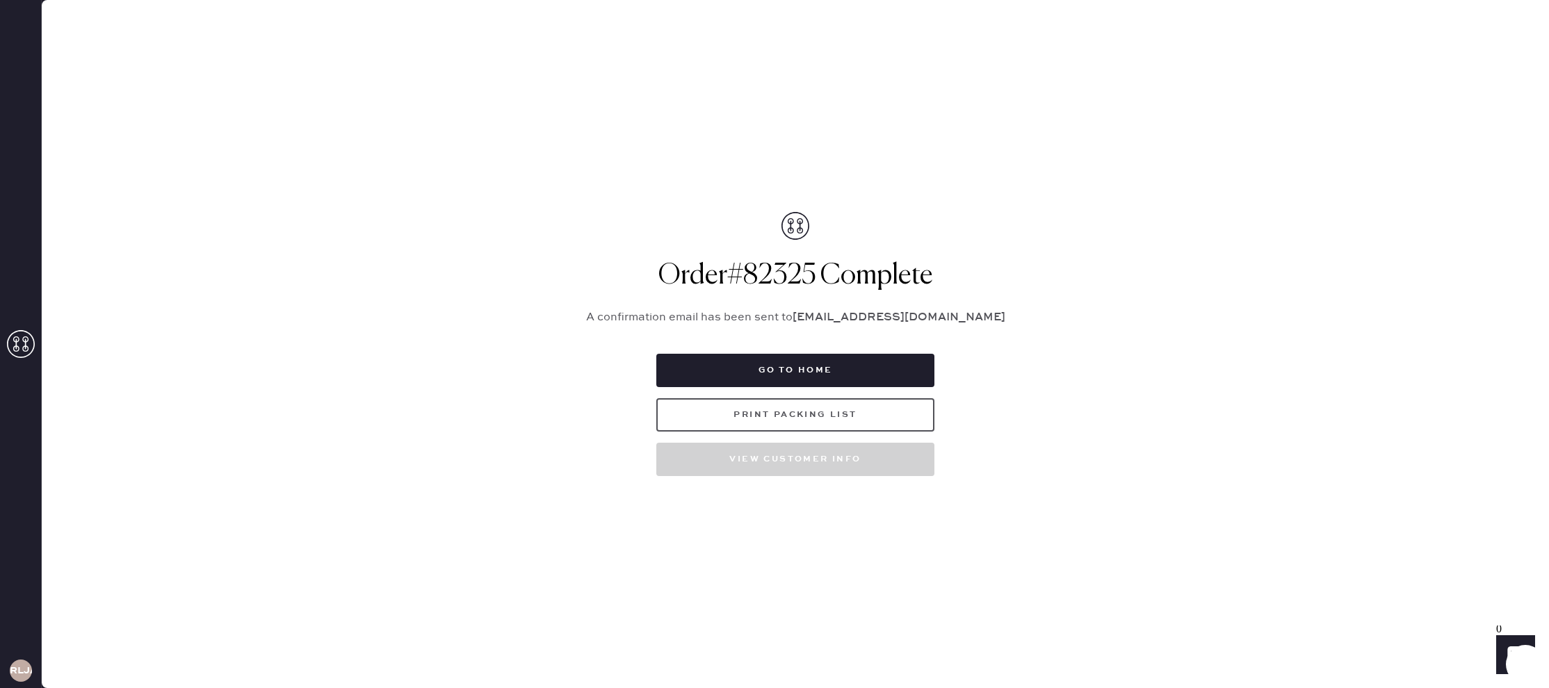
click at [803, 418] on button "Print Packing List" at bounding box center [796, 414] width 278 height 33
click at [20, 351] on icon at bounding box center [21, 344] width 28 height 28
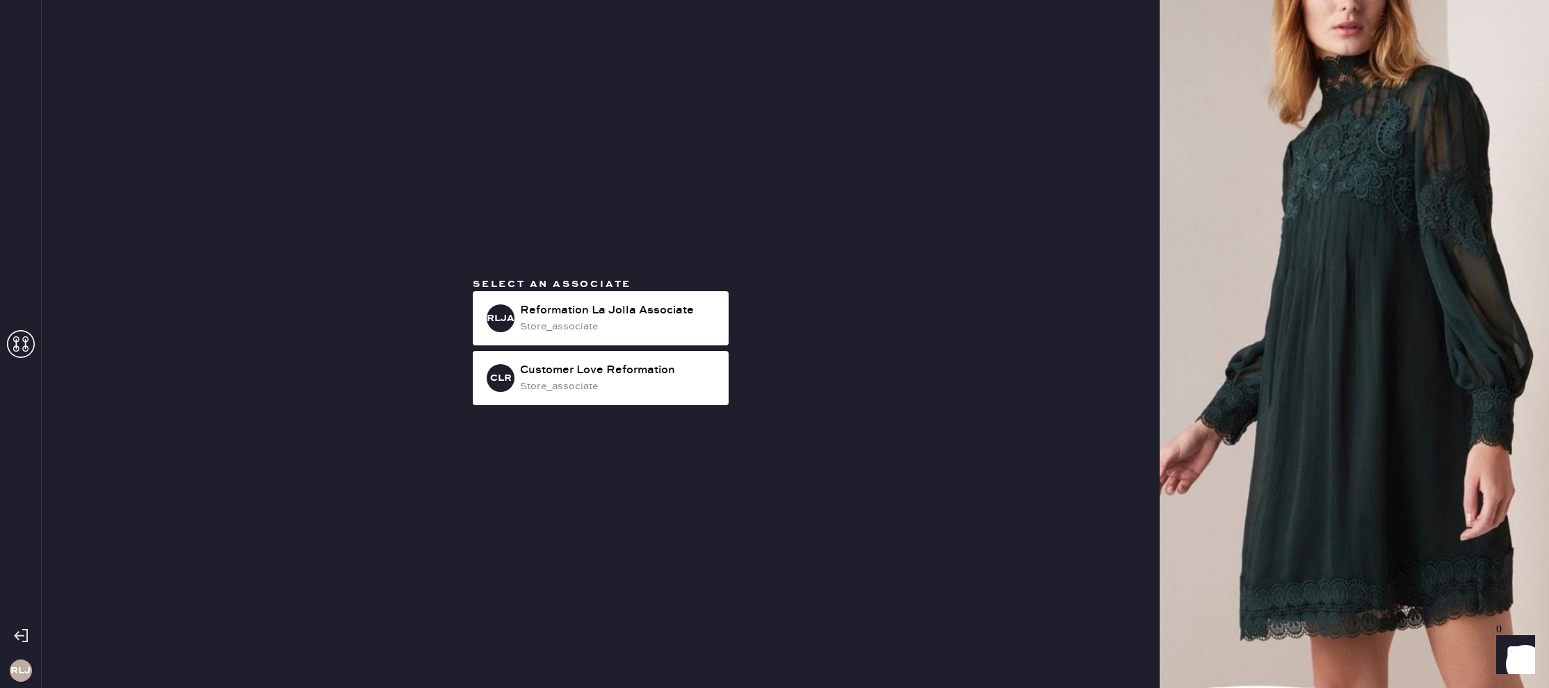
click at [9, 338] on icon at bounding box center [21, 344] width 28 height 28
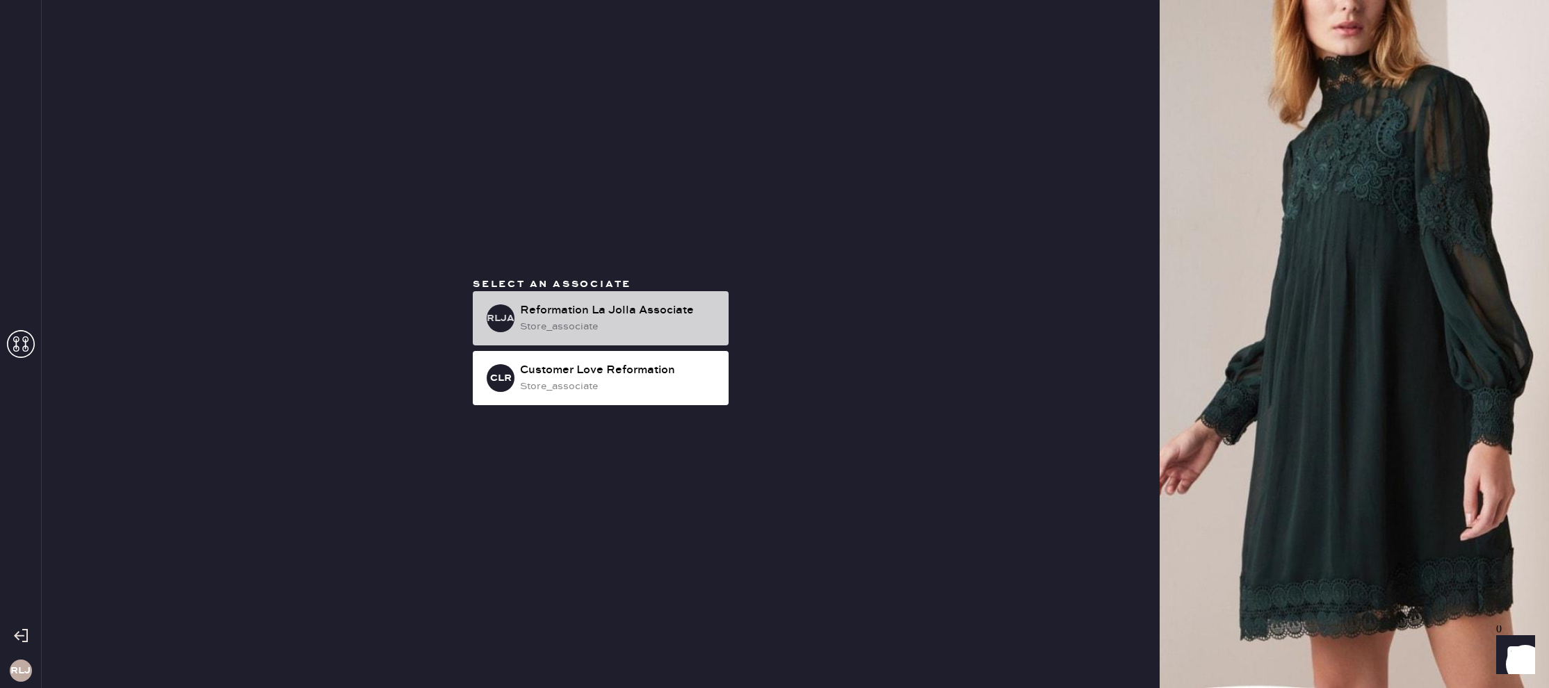
click at [527, 328] on div "store_associate" at bounding box center [619, 326] width 198 height 15
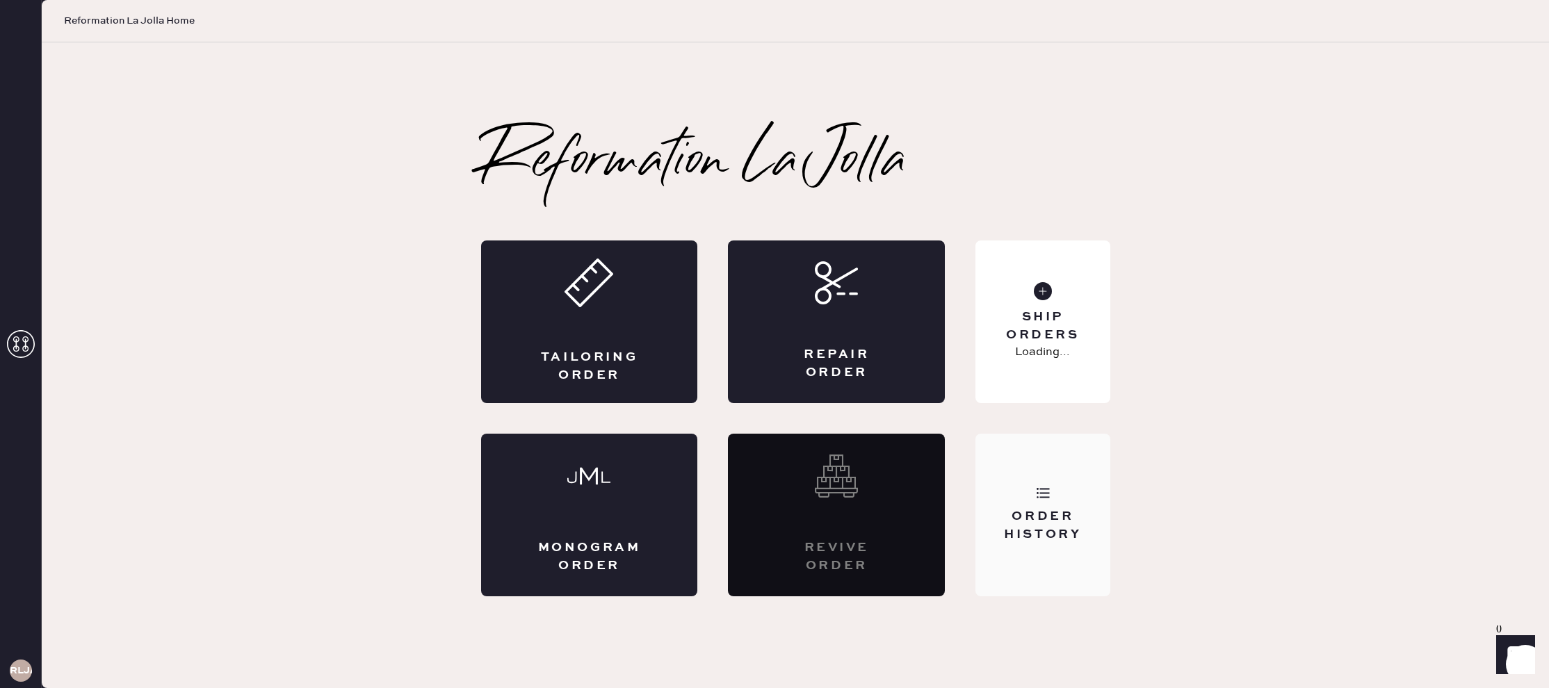
click at [993, 497] on div "Order History" at bounding box center [1043, 515] width 134 height 163
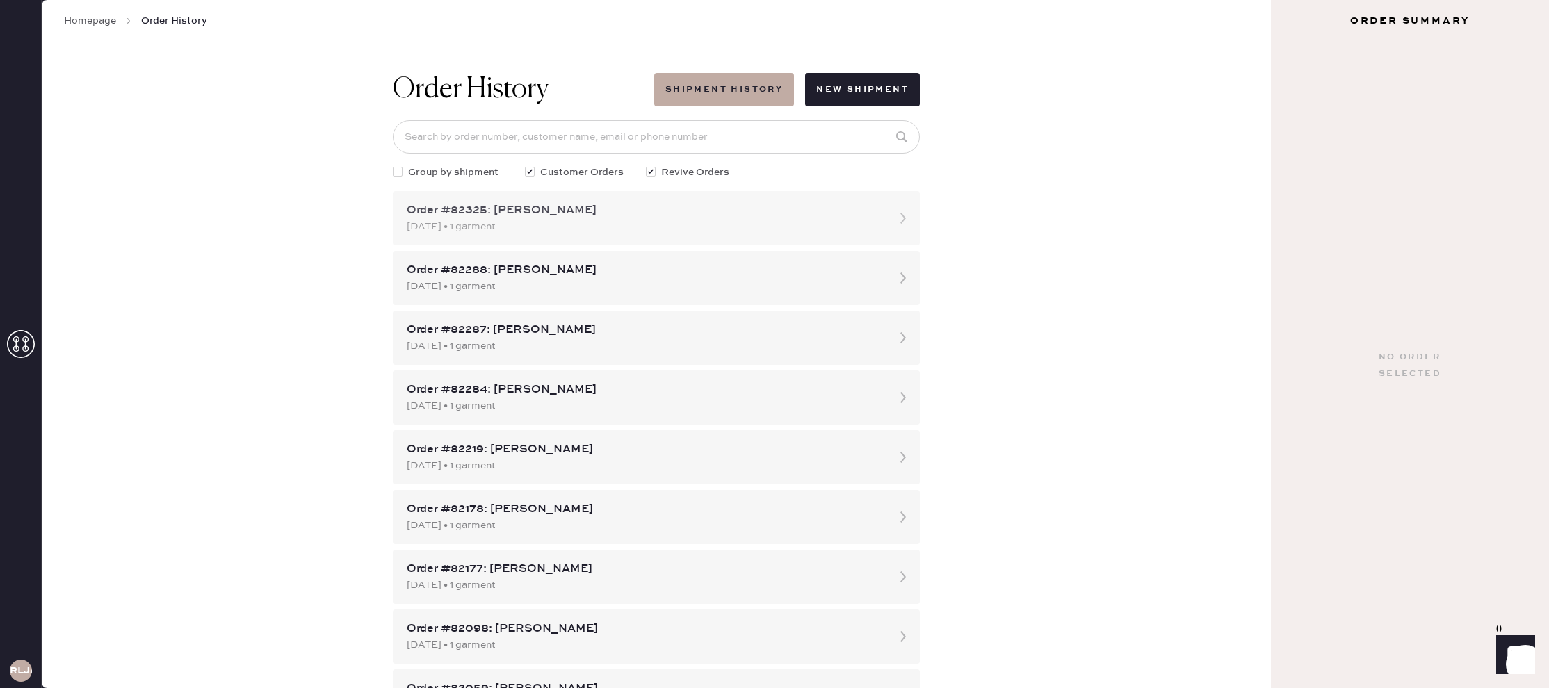
click at [556, 212] on div "Order #82325: [PERSON_NAME]" at bounding box center [644, 210] width 474 height 17
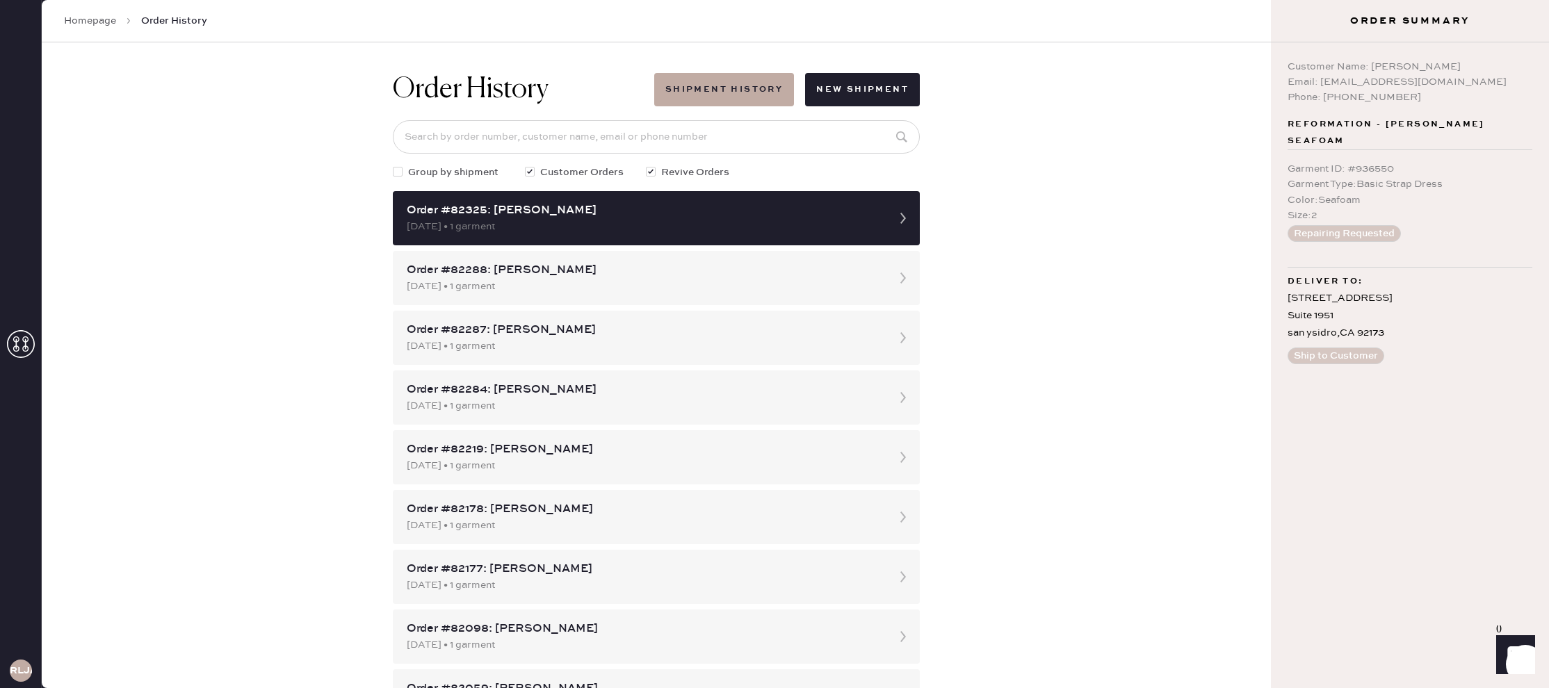
click at [25, 351] on use at bounding box center [21, 344] width 28 height 28
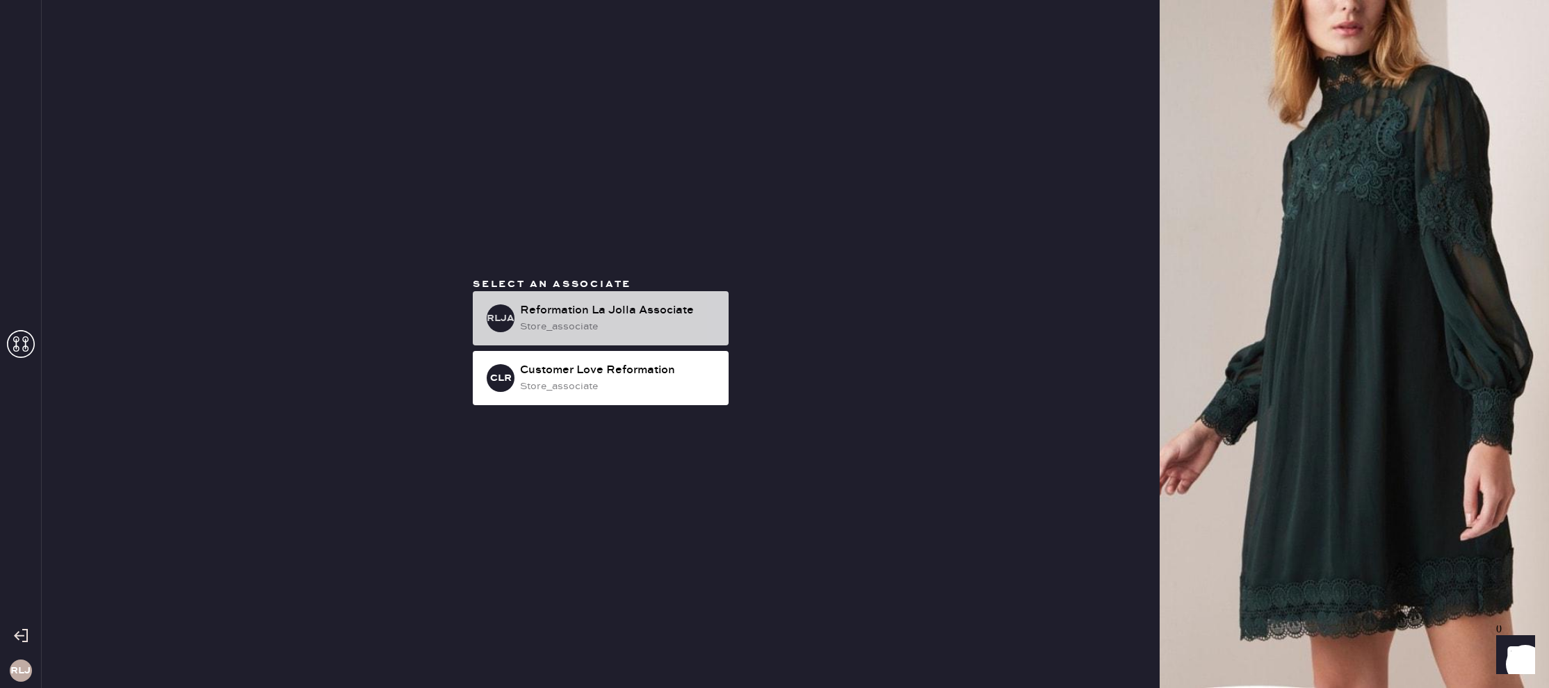
click at [666, 325] on div "store_associate" at bounding box center [619, 326] width 198 height 15
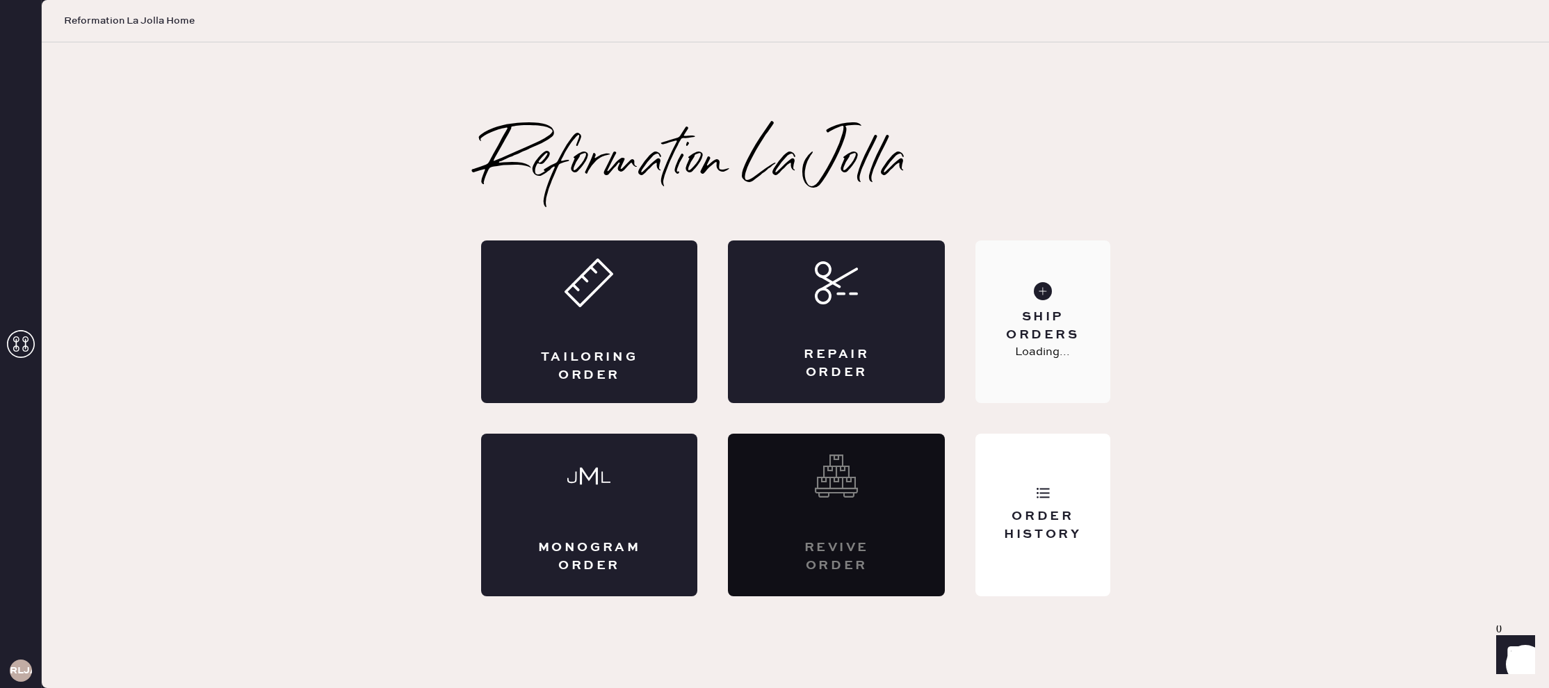
click at [1013, 340] on div "Ship Orders" at bounding box center [1043, 326] width 112 height 35
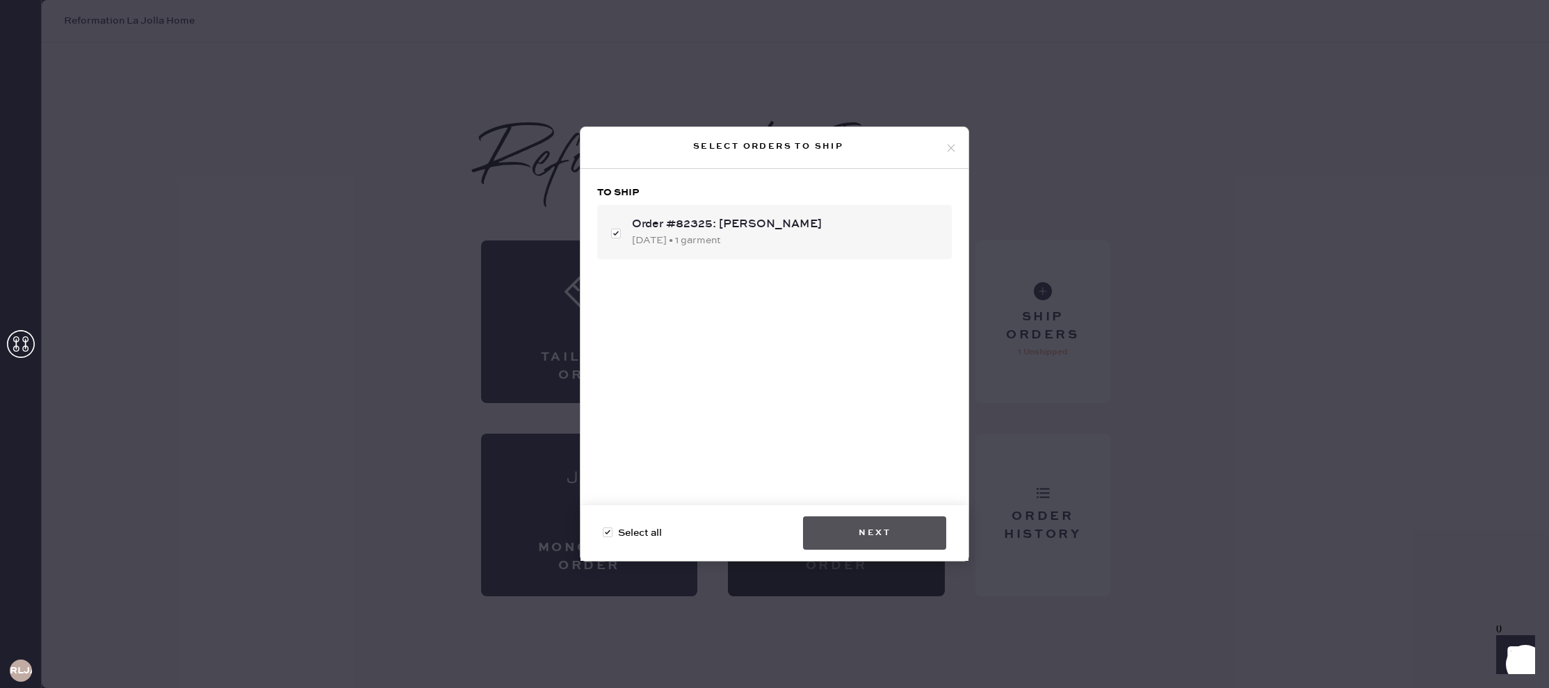
click at [848, 533] on button "Next" at bounding box center [874, 533] width 143 height 33
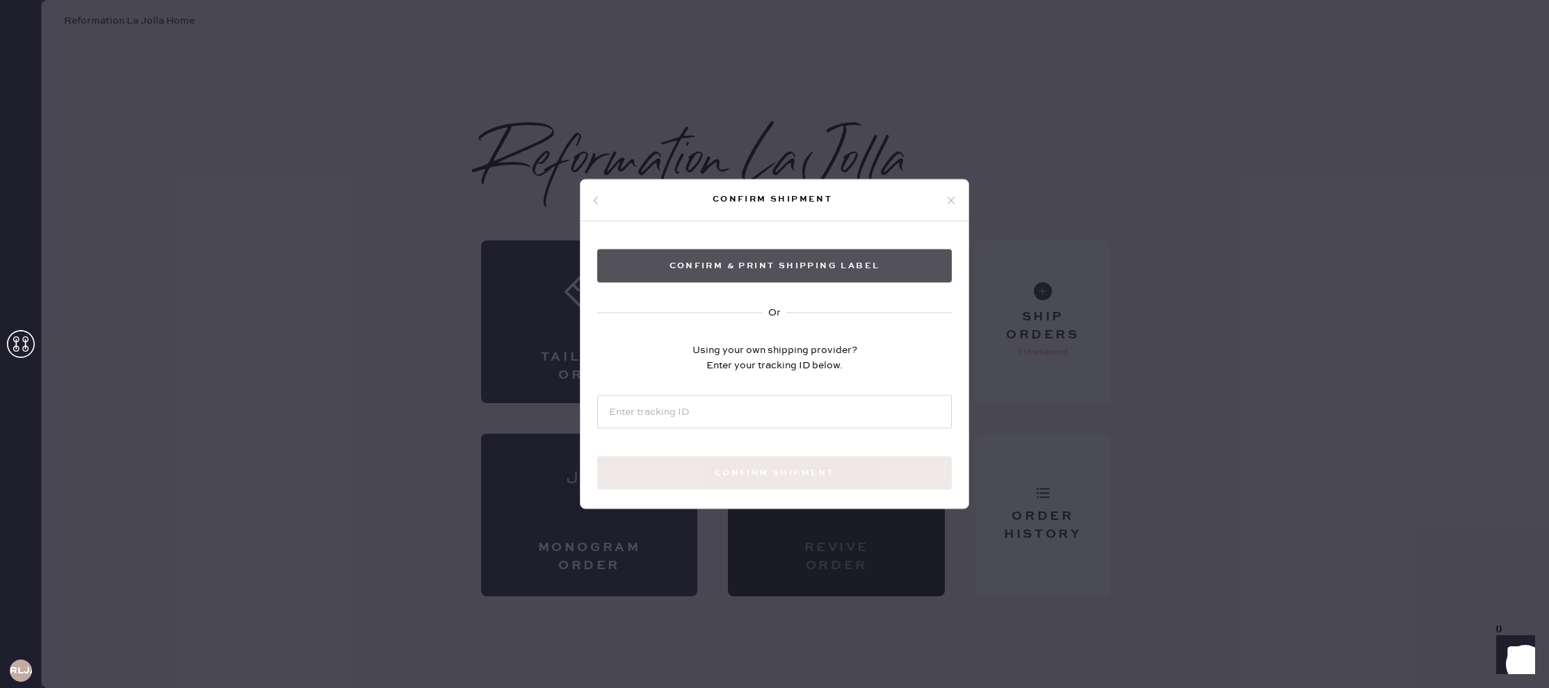
click at [805, 276] on button "Confirm & Print shipping label" at bounding box center [774, 266] width 355 height 33
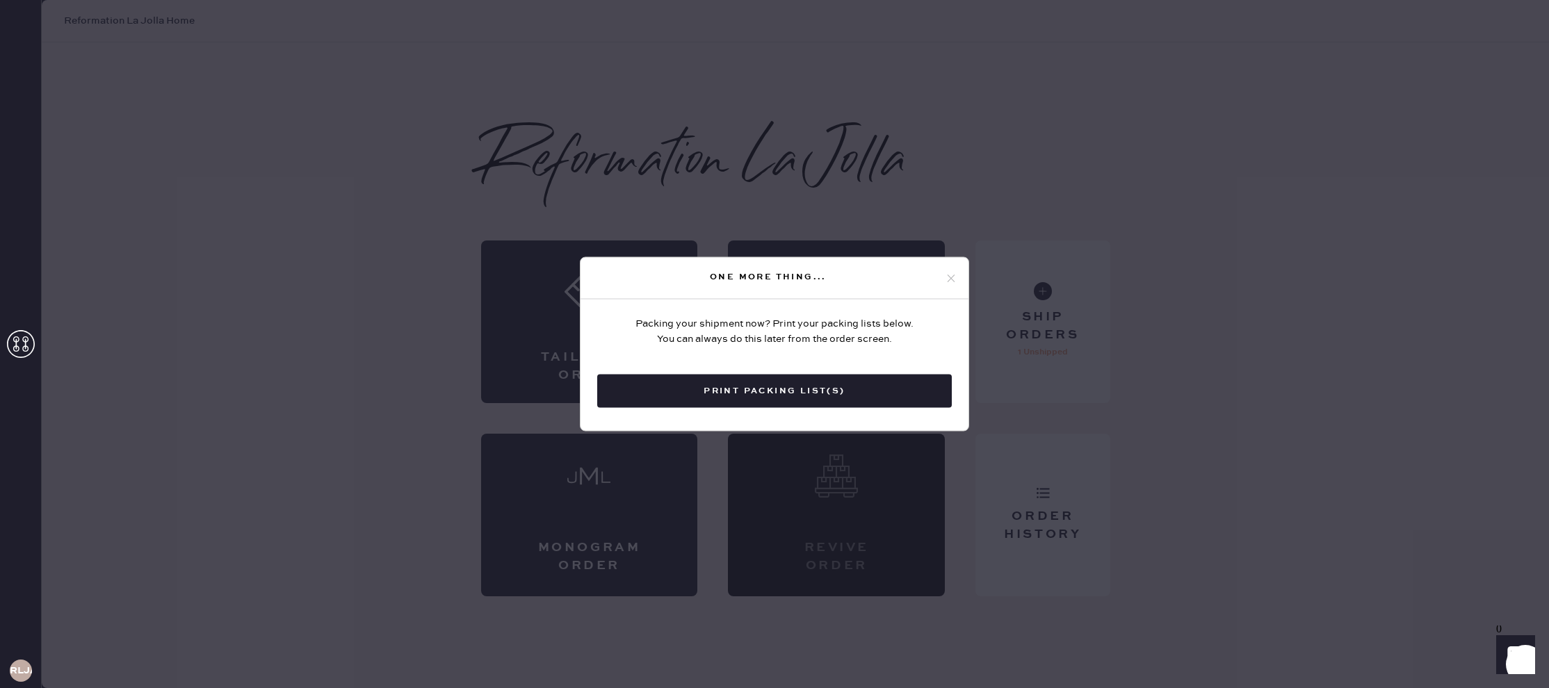
click at [949, 271] on div "One more thing..." at bounding box center [775, 279] width 388 height 42
drag, startPoint x: 1016, startPoint y: 291, endPoint x: 947, endPoint y: 289, distance: 68.9
click at [1014, 292] on div "One more thing... Packing your shipment now? Print your packing lists below. Yo…" at bounding box center [774, 344] width 1549 height 688
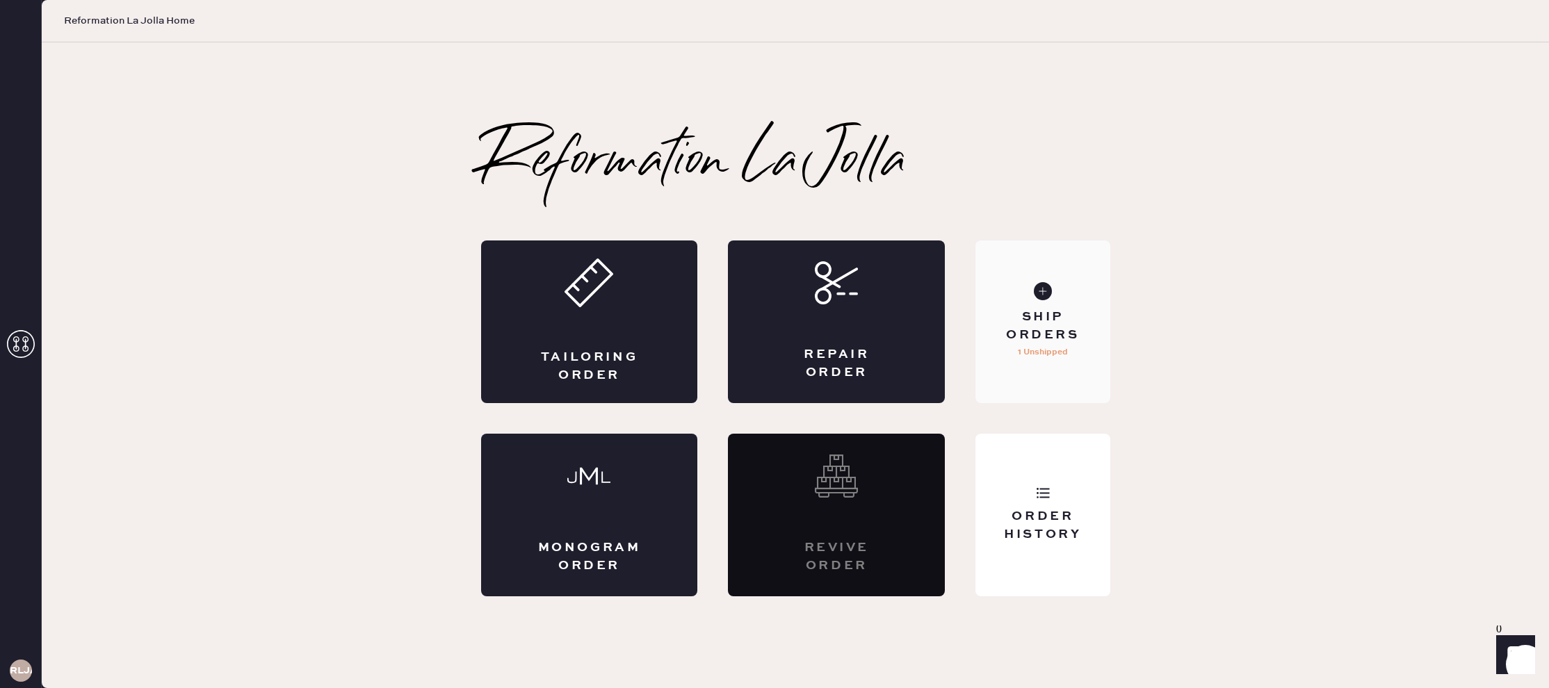
click at [1065, 312] on div "Ship Orders" at bounding box center [1043, 326] width 112 height 35
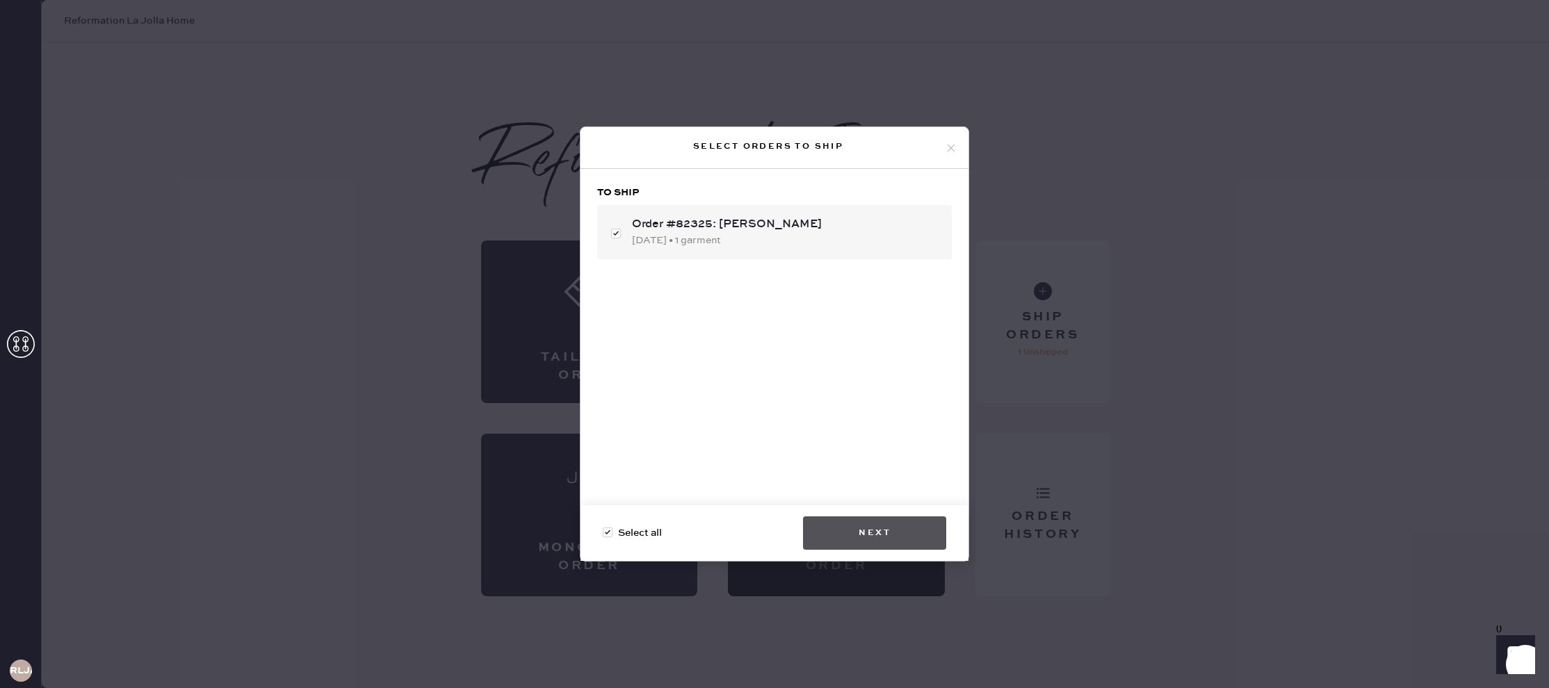
click at [874, 533] on button "Next" at bounding box center [874, 533] width 143 height 33
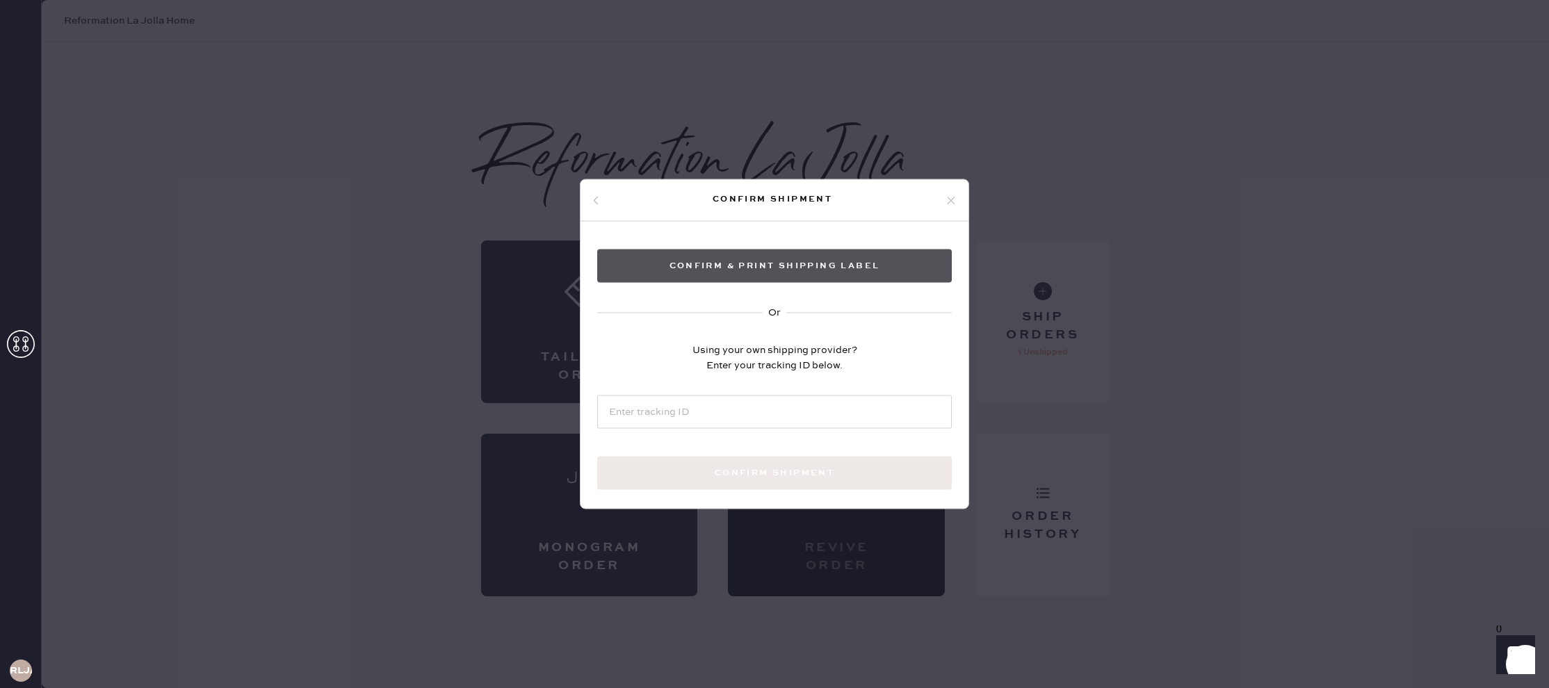
click at [800, 271] on button "Confirm & Print shipping label" at bounding box center [774, 266] width 355 height 33
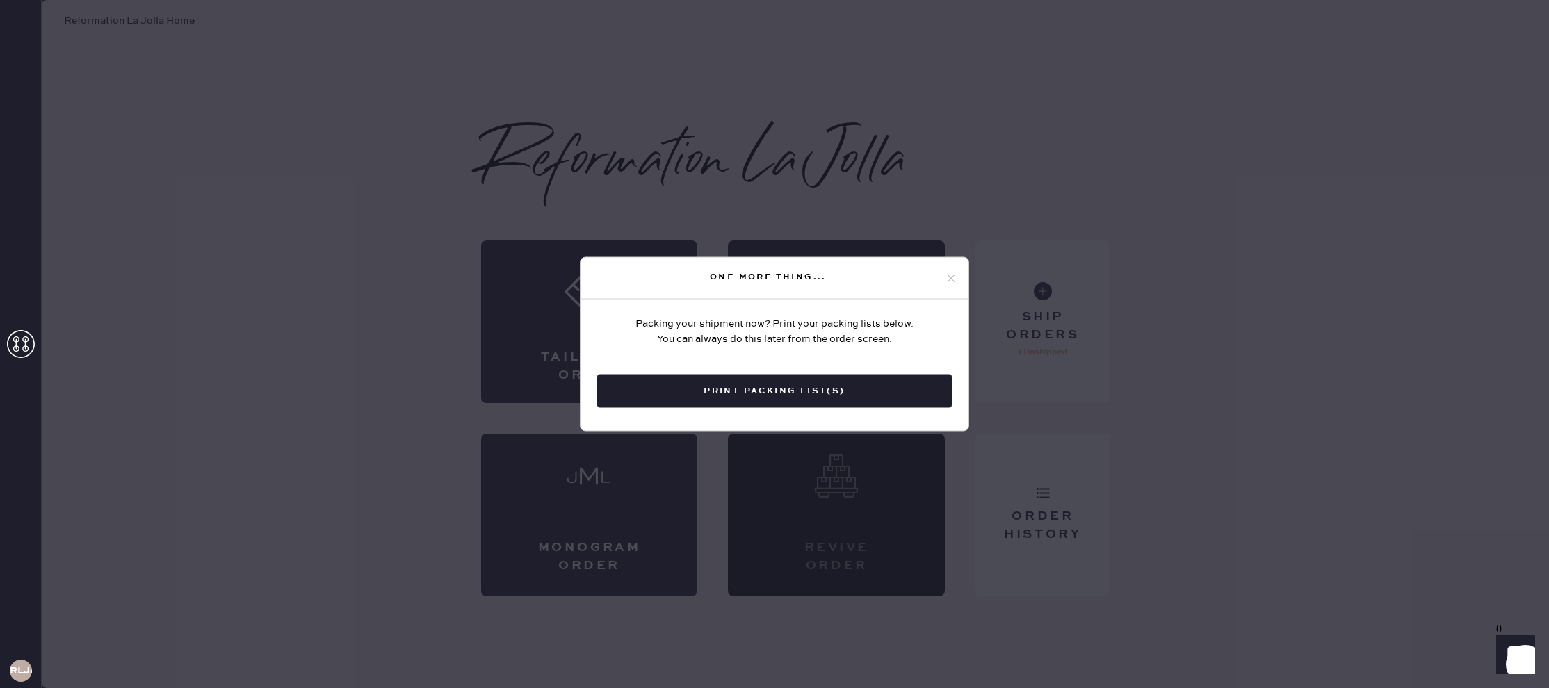
click at [779, 390] on button "Print Packing List(s)" at bounding box center [774, 391] width 355 height 33
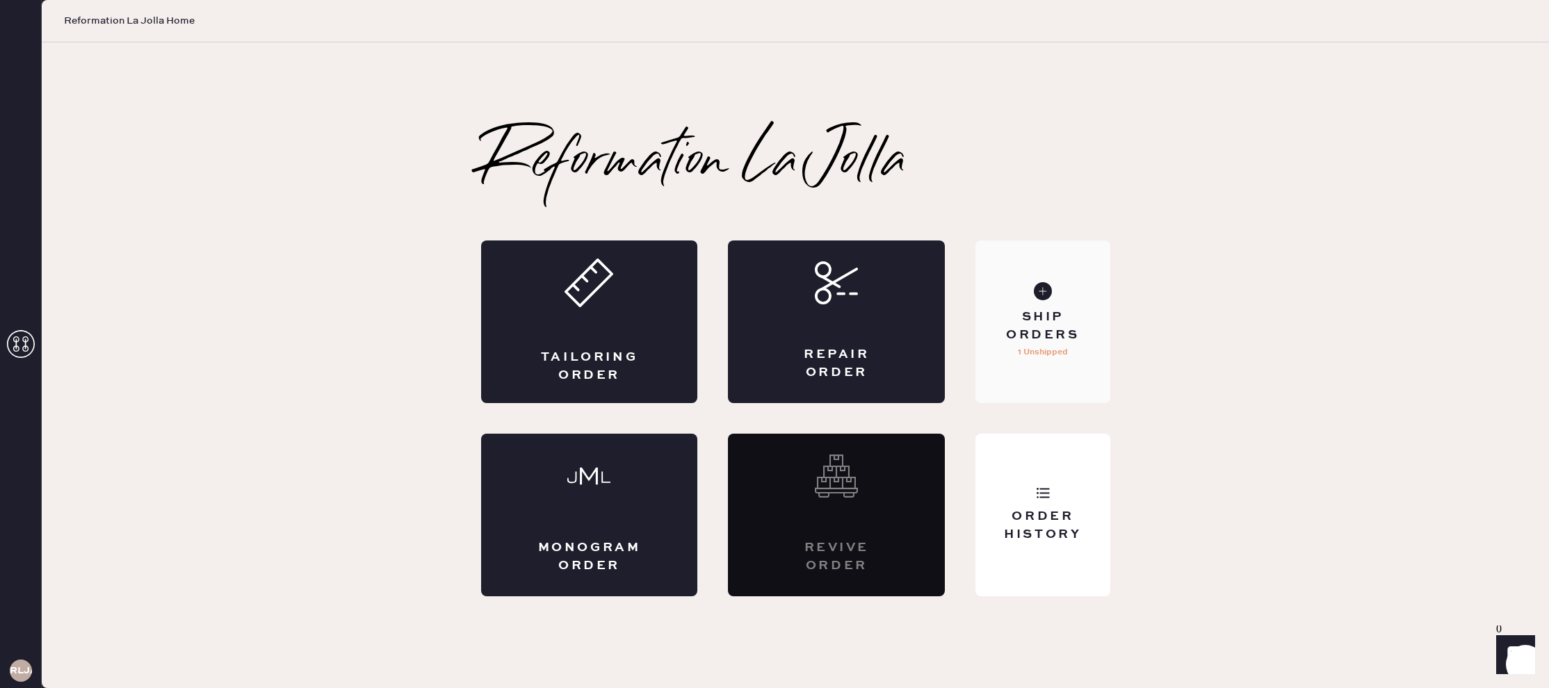
click at [1065, 377] on div "Ship Orders 1 Unshipped" at bounding box center [1043, 322] width 134 height 163
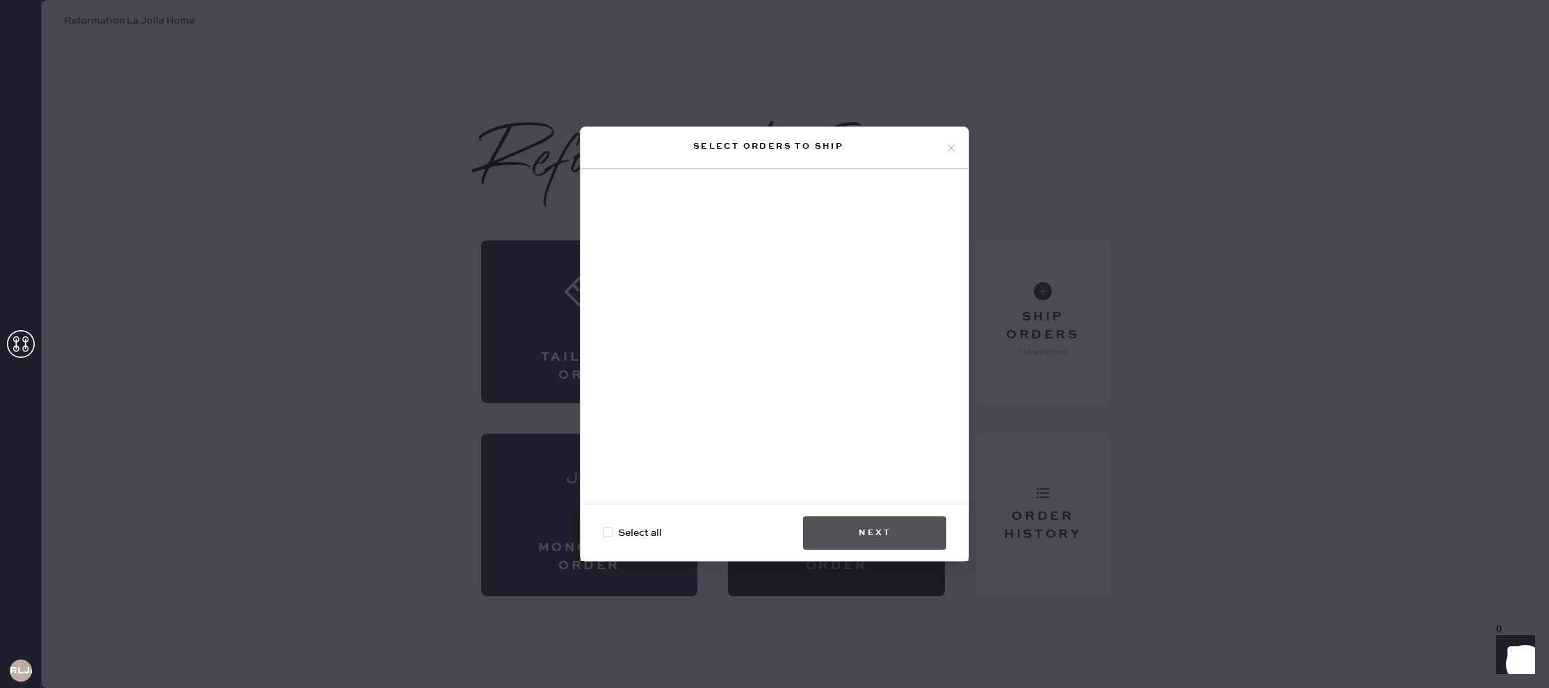
click at [902, 523] on button "Next" at bounding box center [874, 533] width 143 height 33
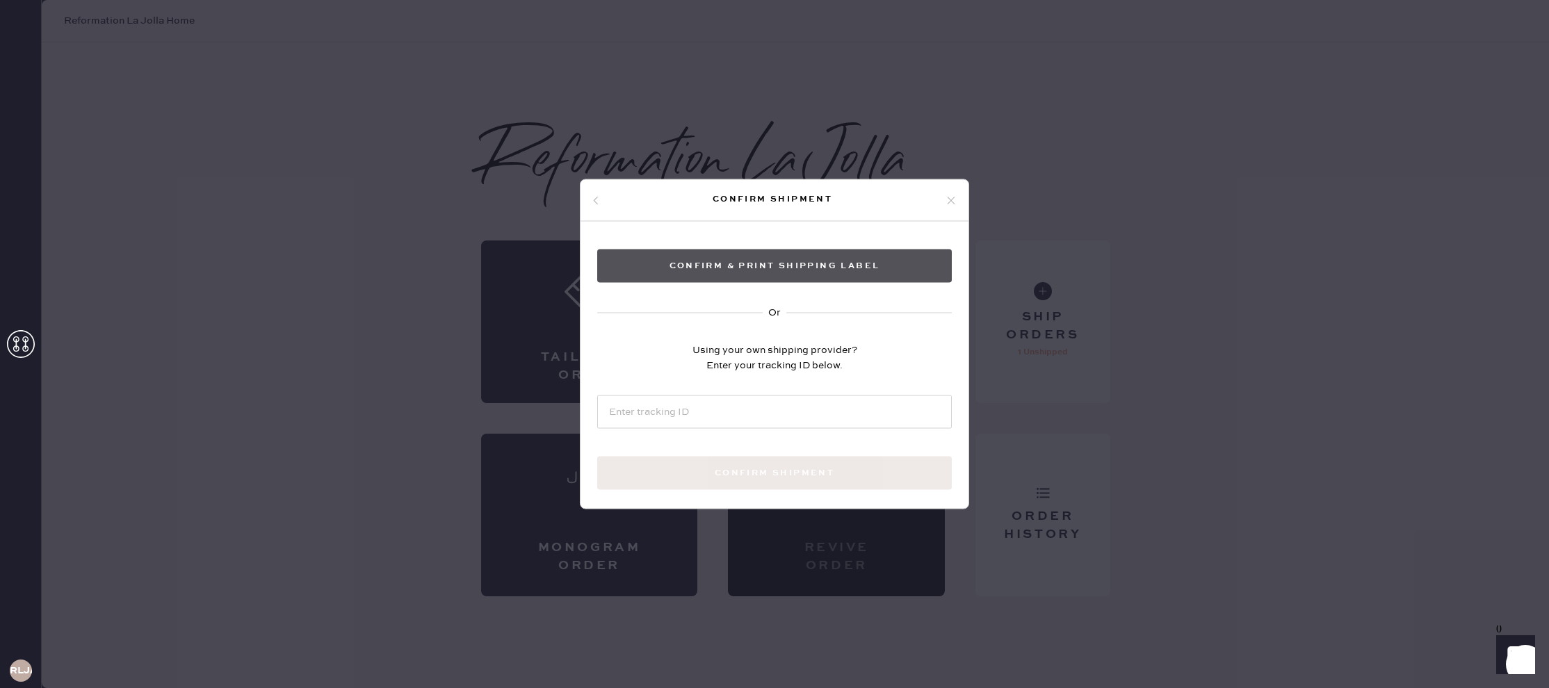
click at [822, 269] on button "Confirm & Print shipping label" at bounding box center [774, 266] width 355 height 33
